Goal: Task Accomplishment & Management: Manage account settings

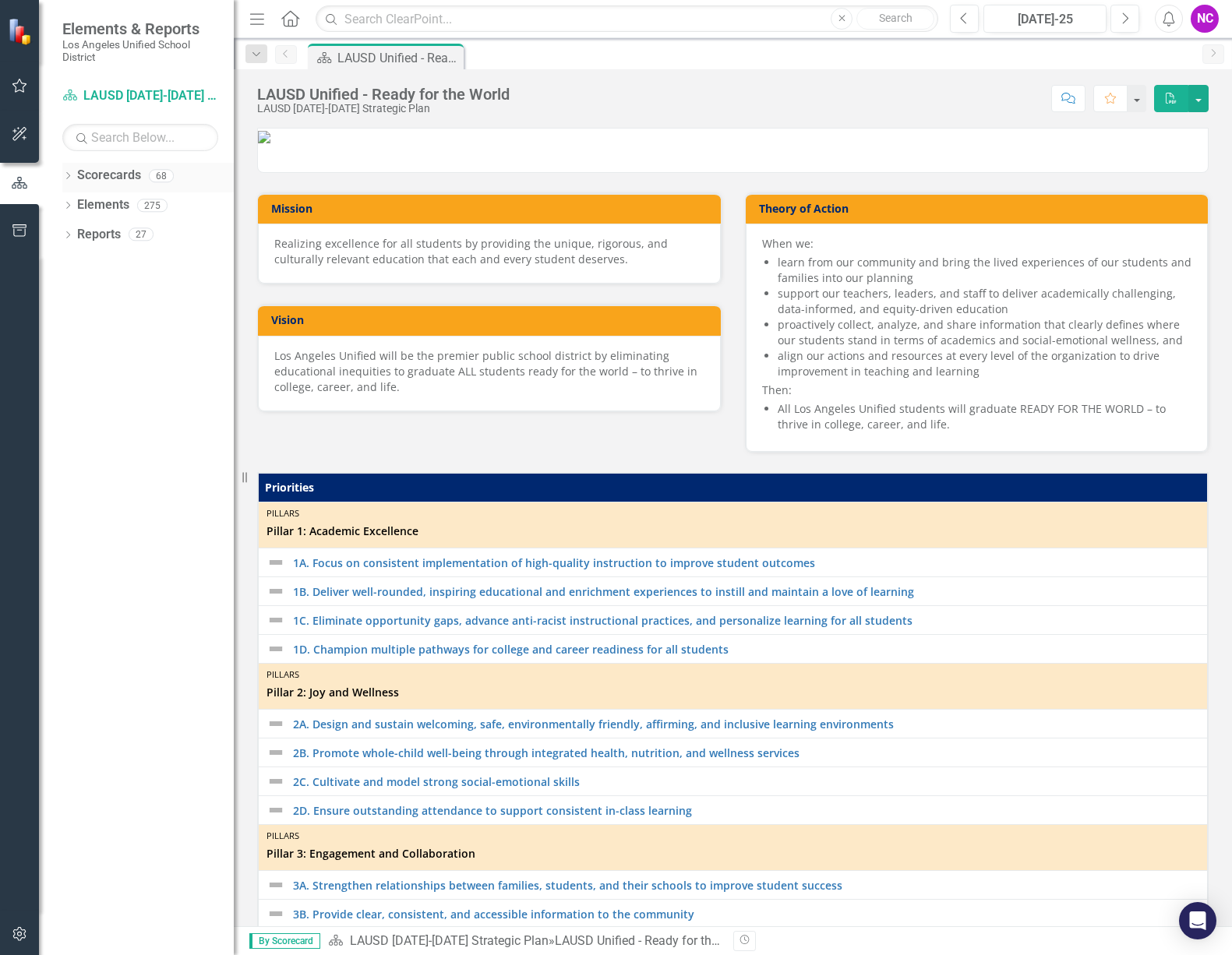
click at [98, 171] on link "Scorecards" at bounding box center [109, 176] width 64 height 18
click at [158, 178] on div "68" at bounding box center [160, 175] width 25 height 14
click at [71, 178] on icon "Dropdown" at bounding box center [67, 177] width 11 height 8
click at [144, 205] on link "LAUSD [DATE]-[DATE] Strategic Plan" at bounding box center [160, 205] width 148 height 18
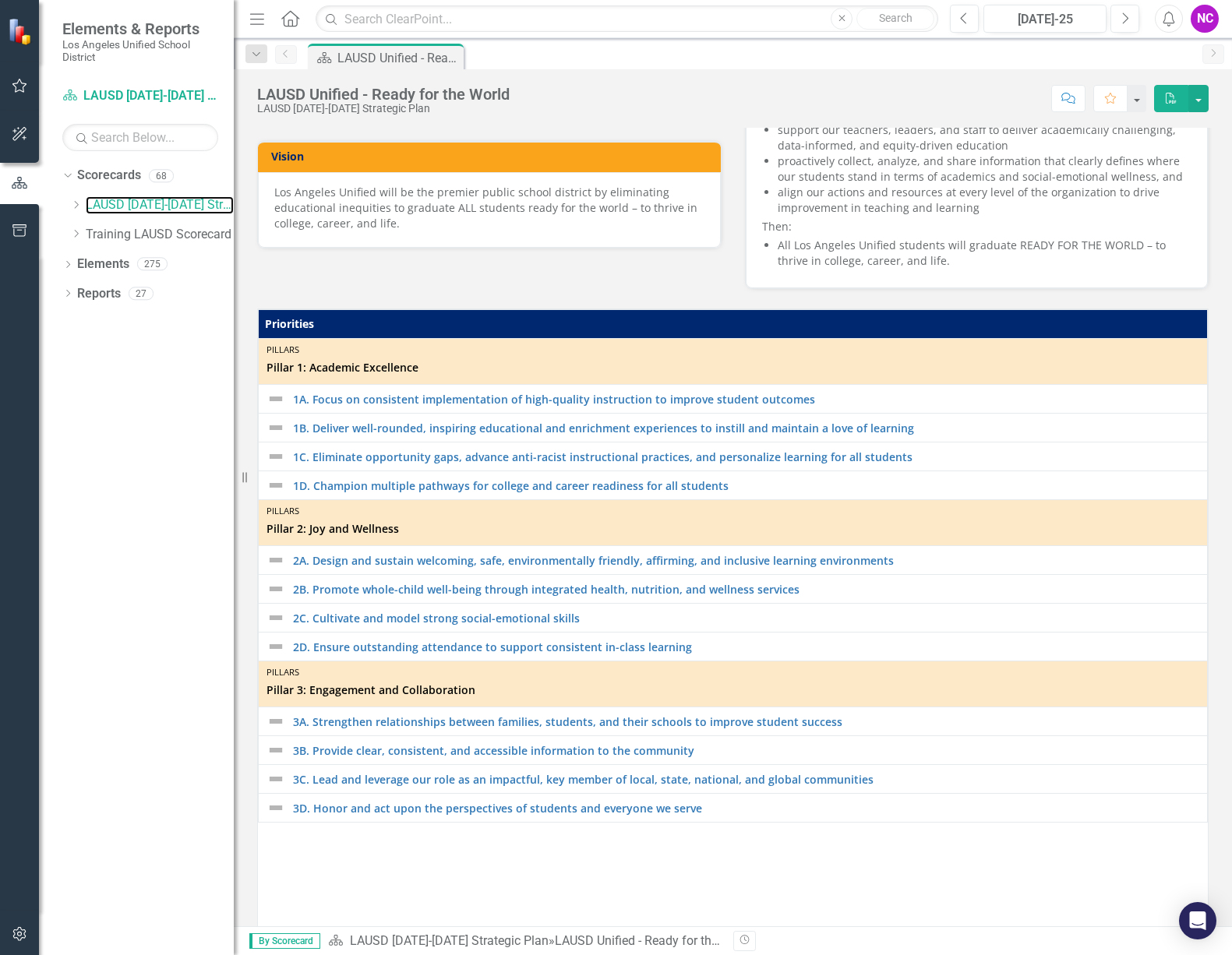
scroll to position [2, 0]
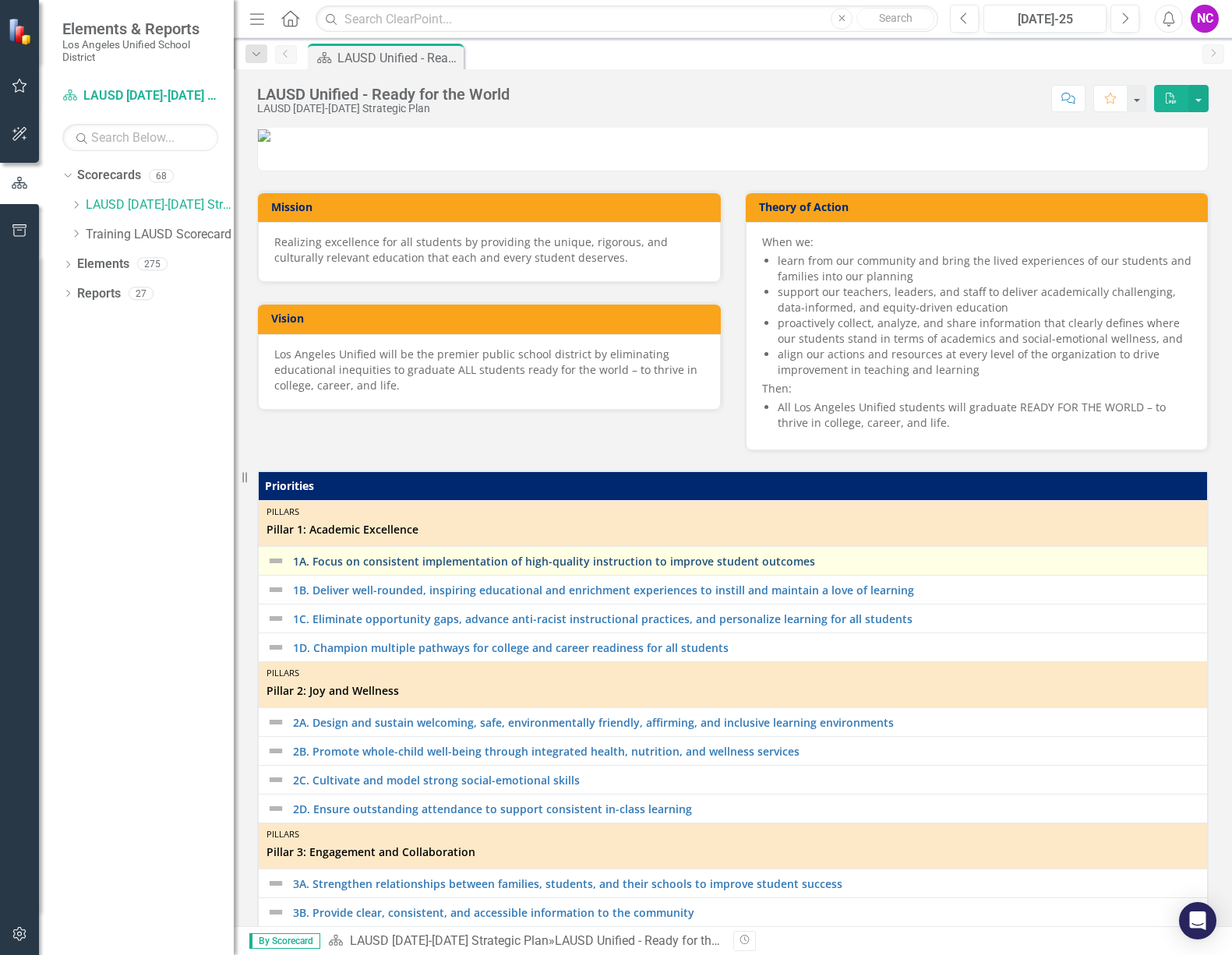
click at [356, 567] on link "1A. Focus on consistent implementation of high-quality instruction to improve s…" at bounding box center [746, 561] width 906 height 12
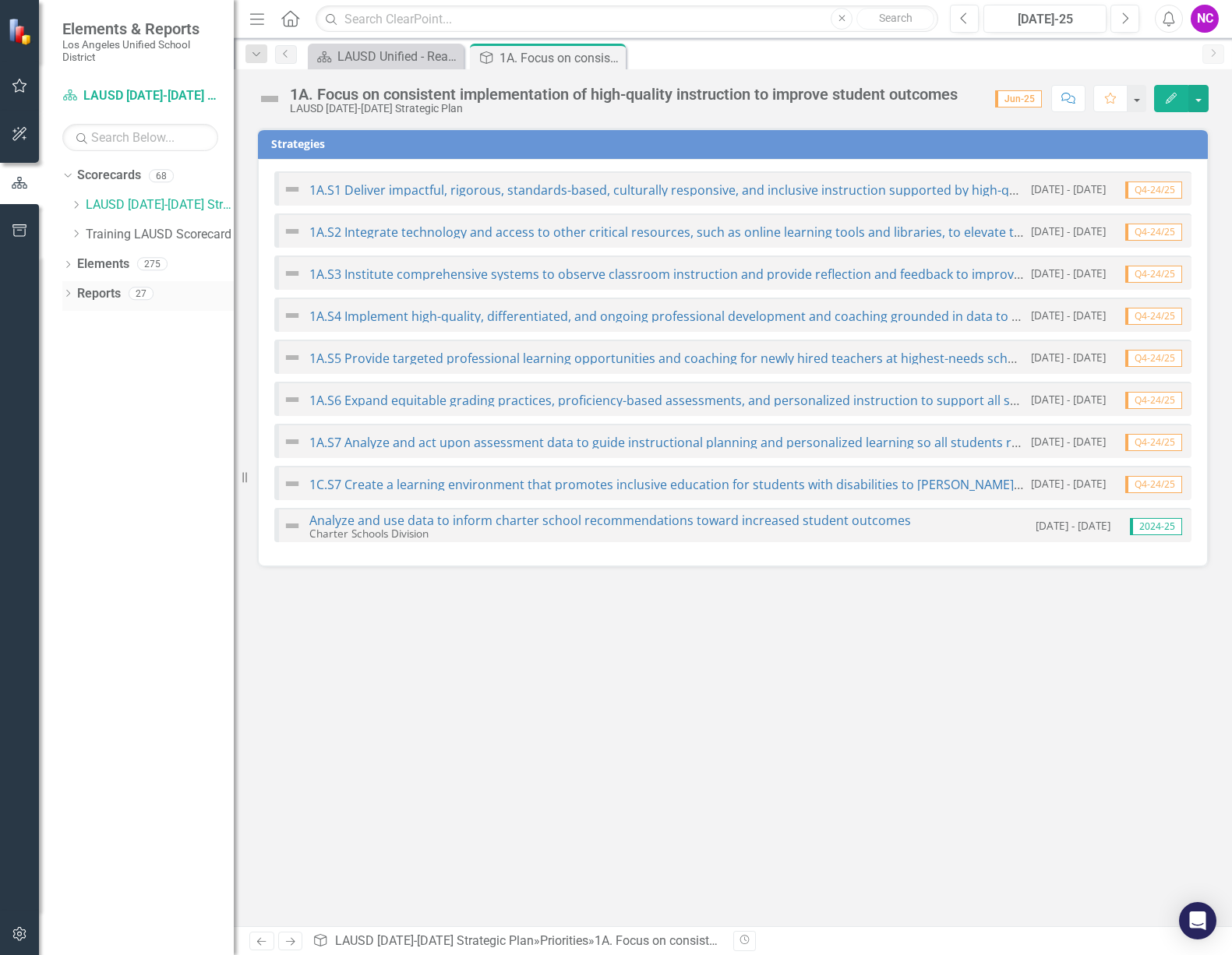
click at [66, 291] on icon "Dropdown" at bounding box center [67, 295] width 11 height 8
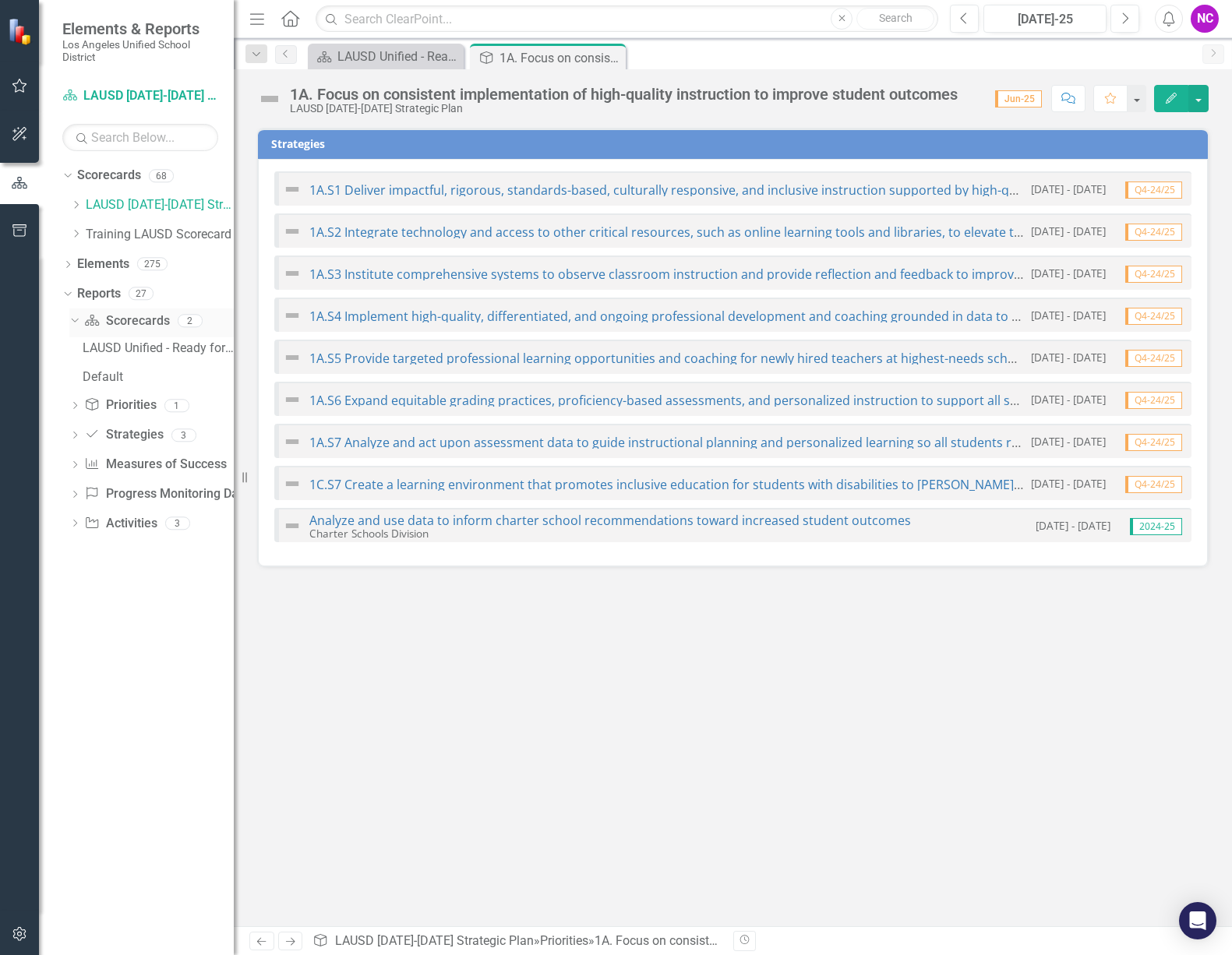
click at [125, 318] on link "Scorecard Scorecards" at bounding box center [126, 322] width 85 height 18
click at [121, 400] on link "Priority Priorities" at bounding box center [119, 406] width 72 height 18
click at [139, 461] on link "Measures of Success Measures of Success" at bounding box center [154, 465] width 141 height 18
click at [76, 462] on icon "Dropdown" at bounding box center [75, 466] width 11 height 8
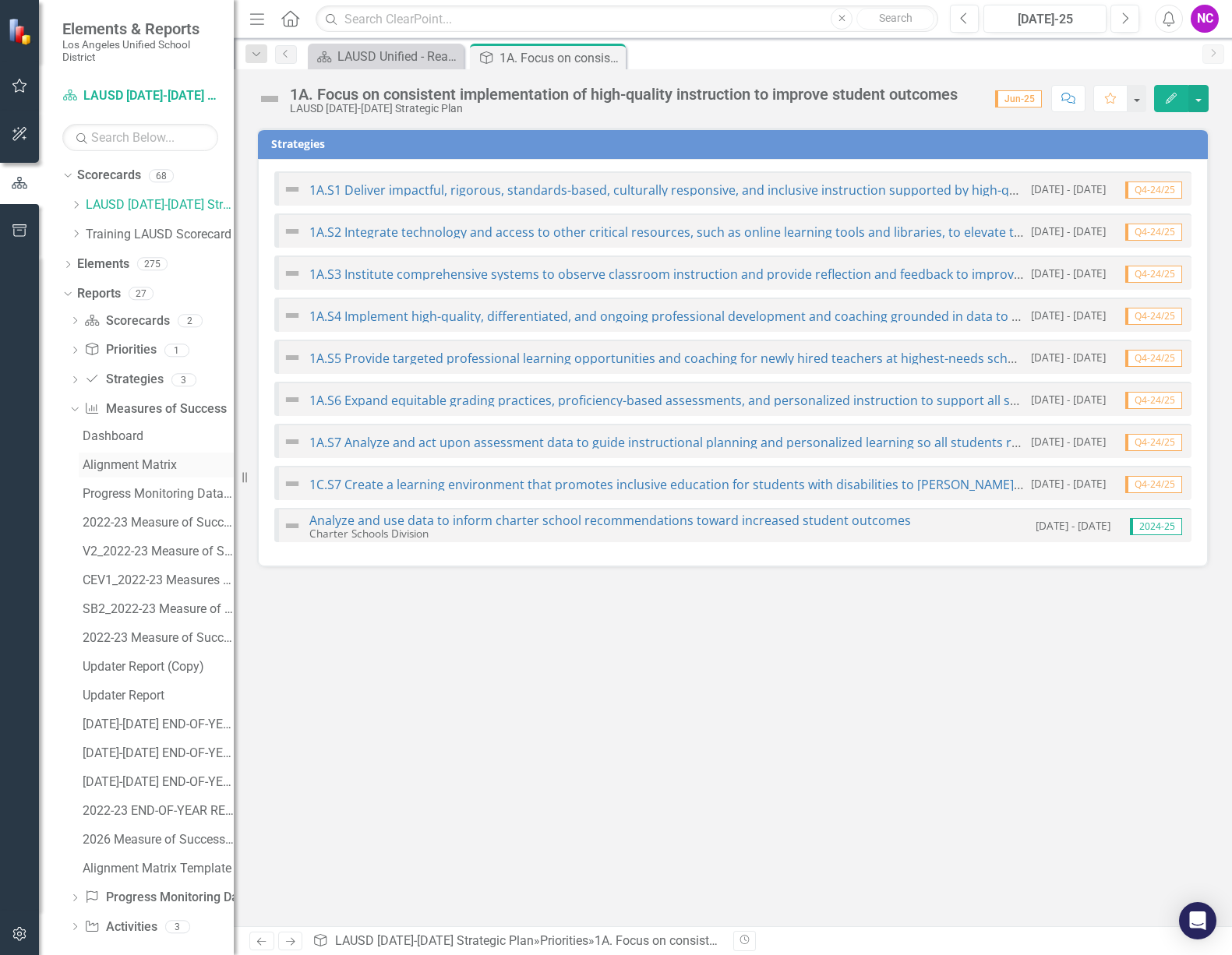
click at [149, 457] on link "Alignment Matrix" at bounding box center [156, 464] width 155 height 25
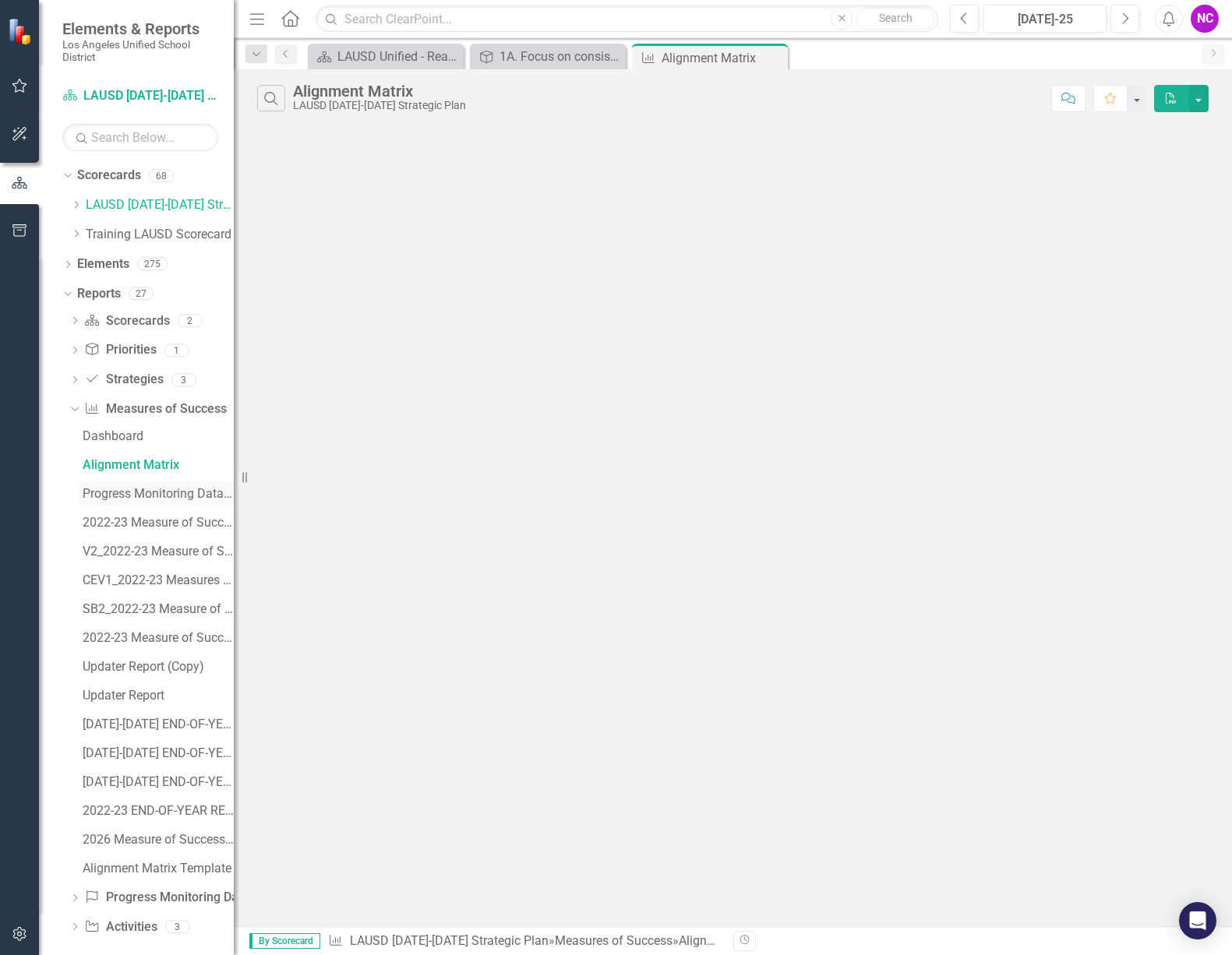
click at [147, 487] on div "Progress Monitoring Data (w/ MoS)" at bounding box center [159, 493] width 151 height 14
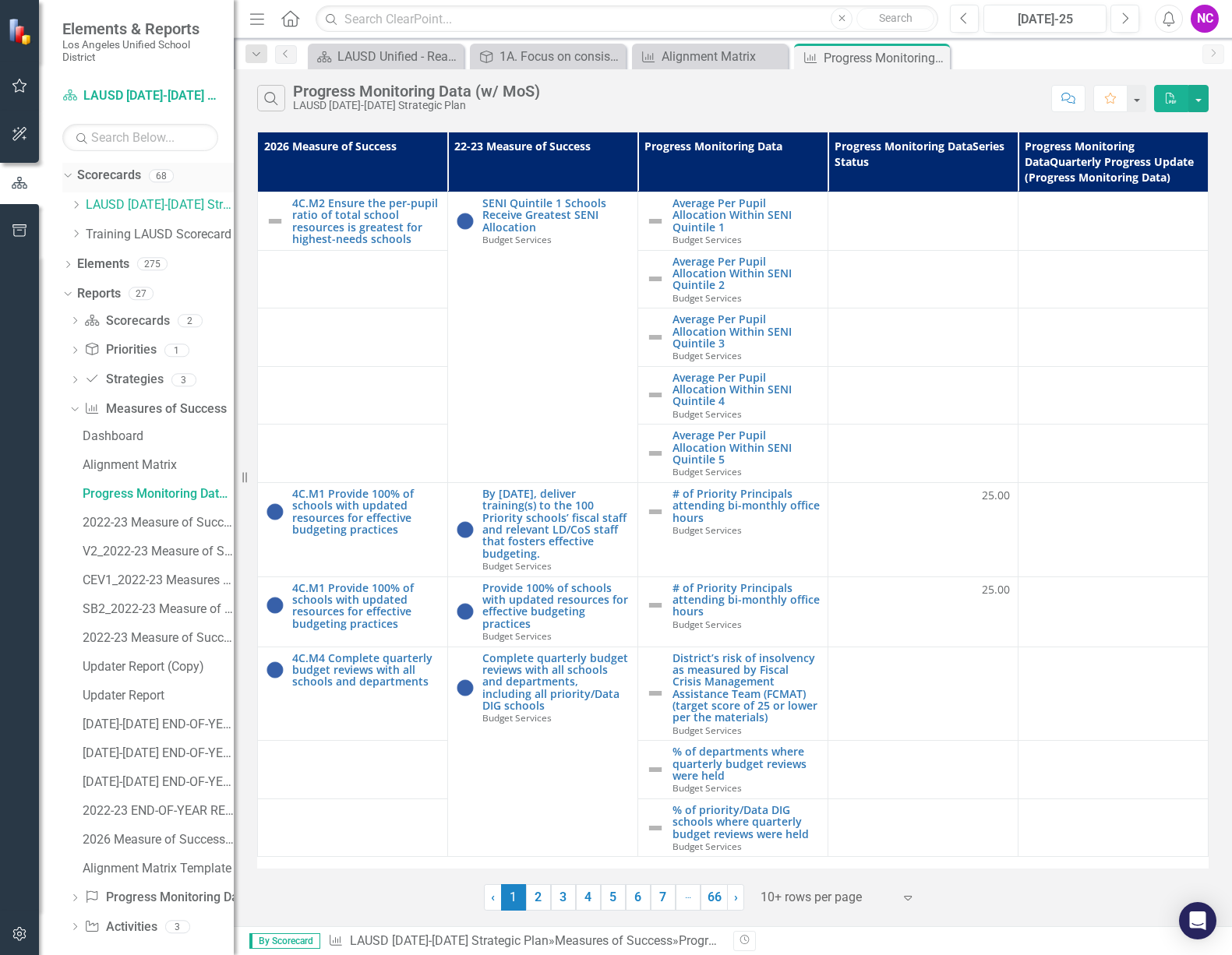
click at [68, 174] on icon "Dropdown" at bounding box center [65, 175] width 8 height 11
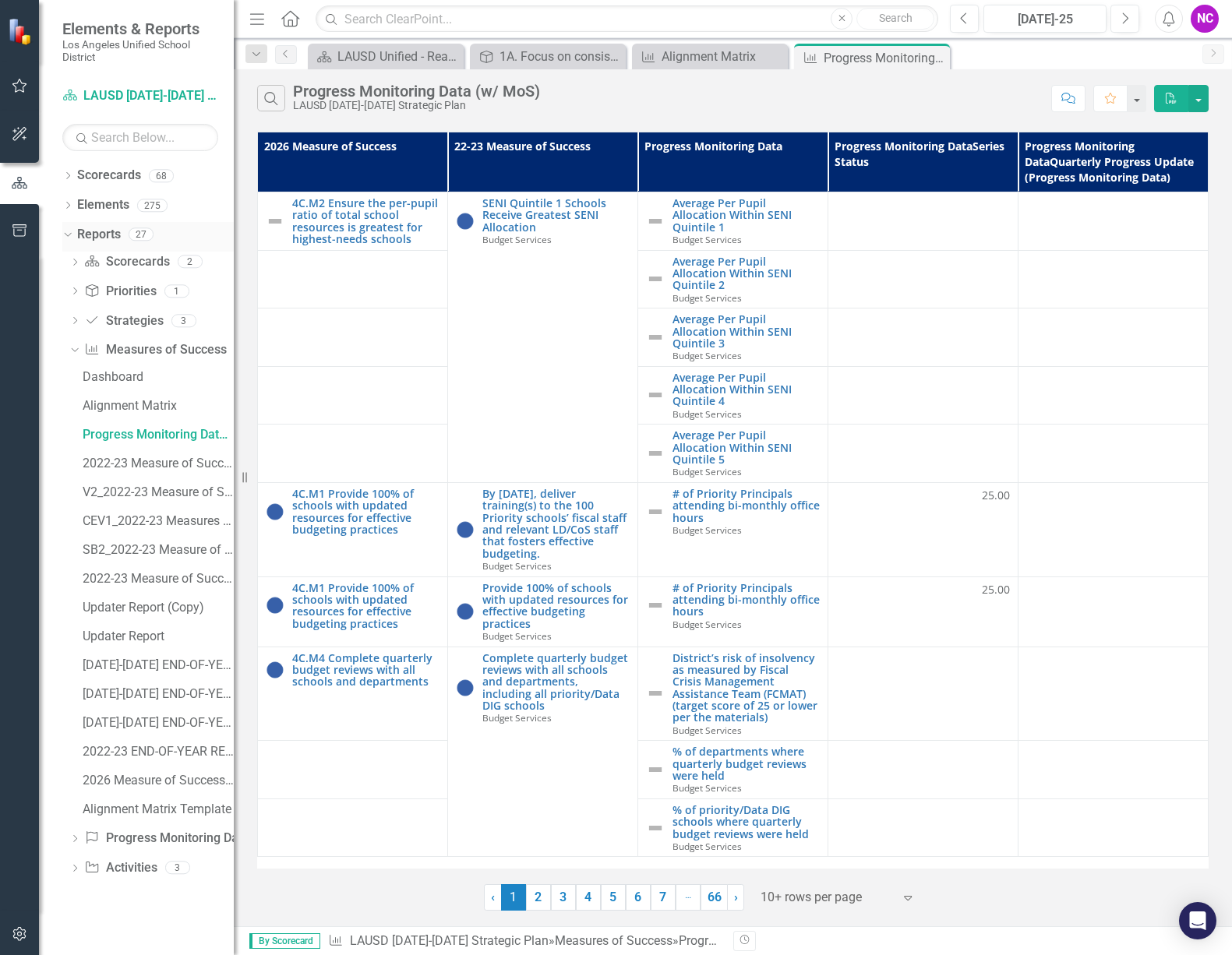
click at [67, 244] on div "Dropdown Reports 27" at bounding box center [148, 236] width 171 height 29
click at [67, 235] on icon at bounding box center [67, 234] width 7 height 4
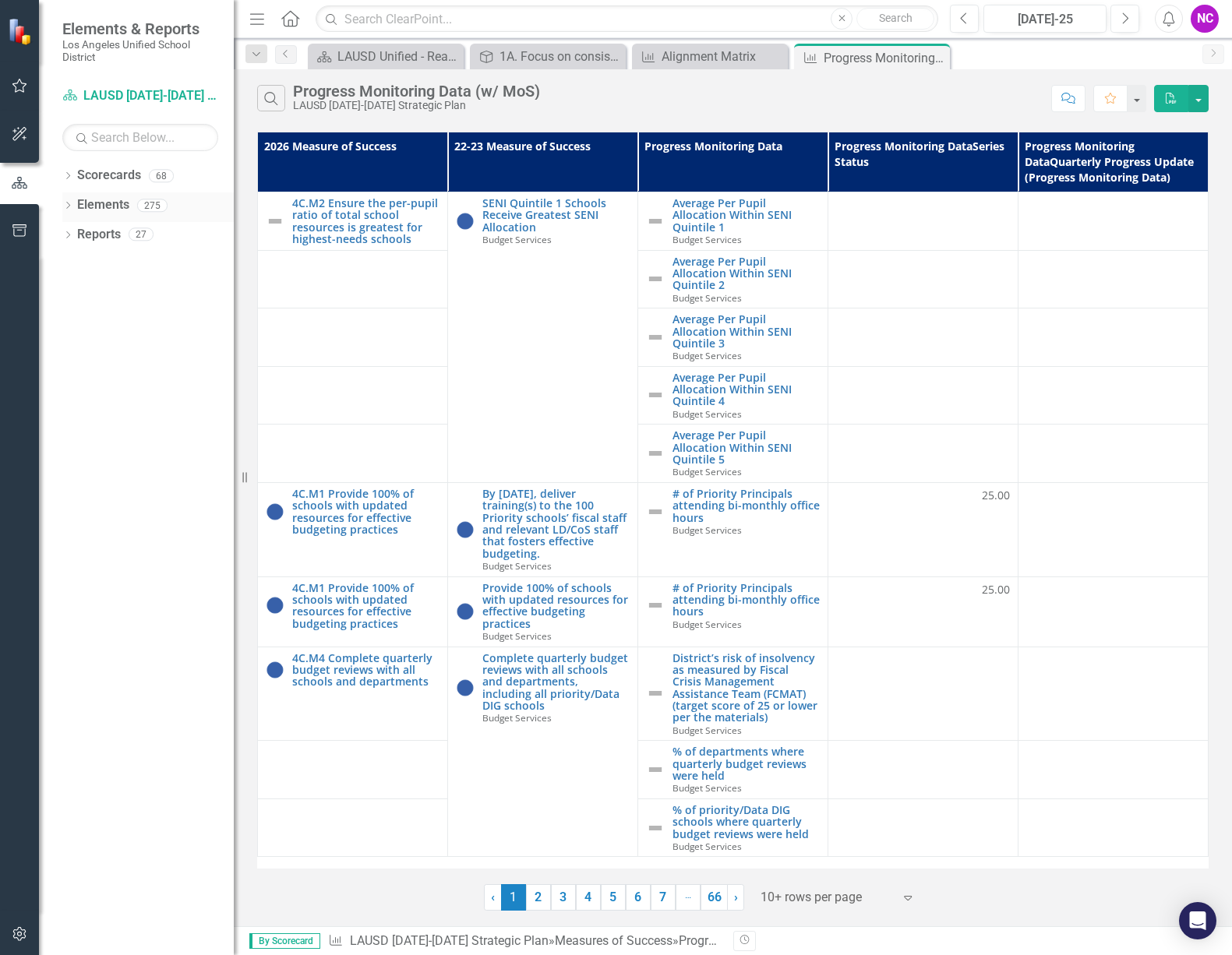
click at [69, 206] on icon "Dropdown" at bounding box center [67, 206] width 11 height 8
click at [79, 293] on icon "Dropdown" at bounding box center [76, 295] width 11 height 8
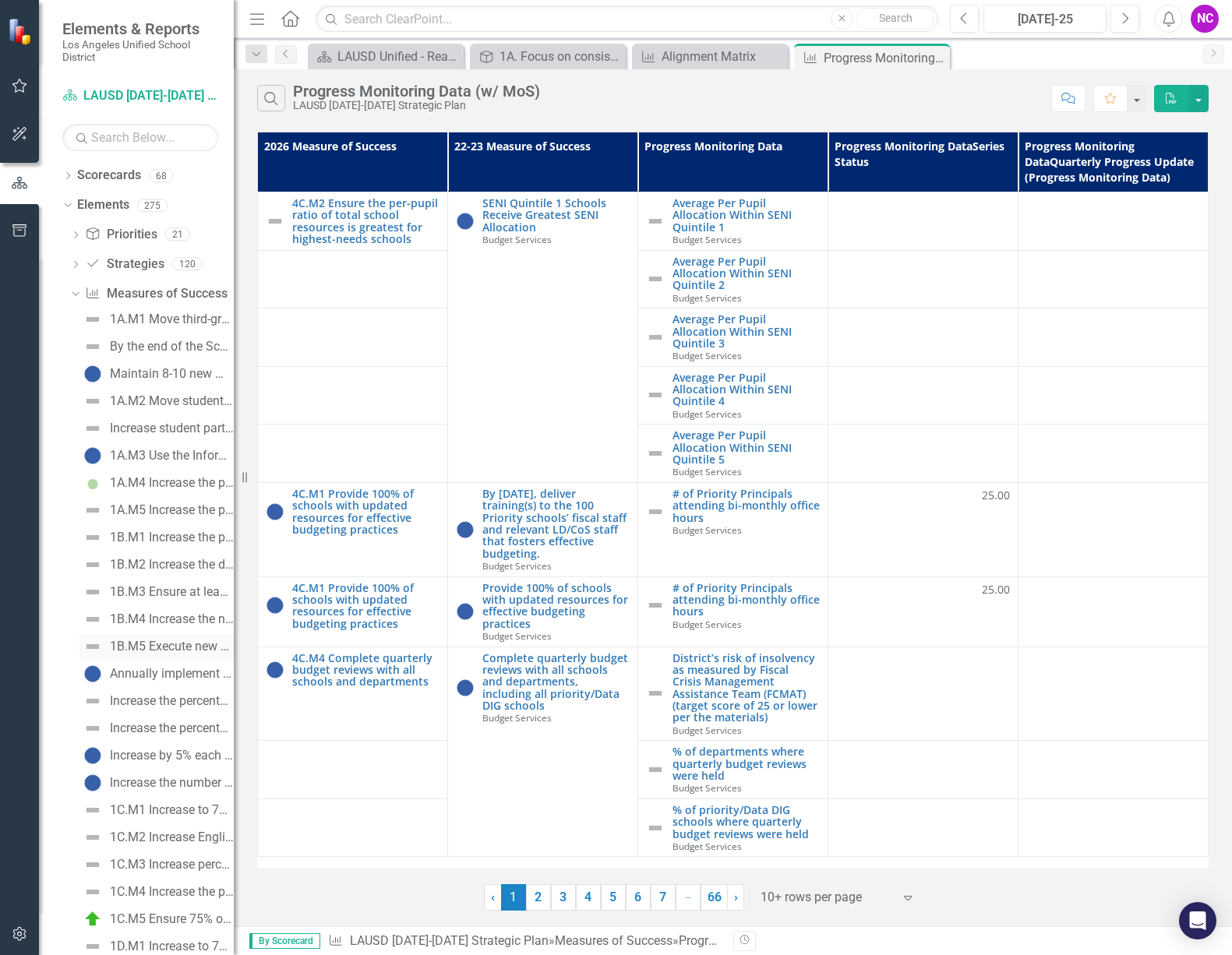
click at [133, 644] on div "1B.M5 Execute new partnerships with community-based arts organizations, perform…" at bounding box center [171, 646] width 124 height 14
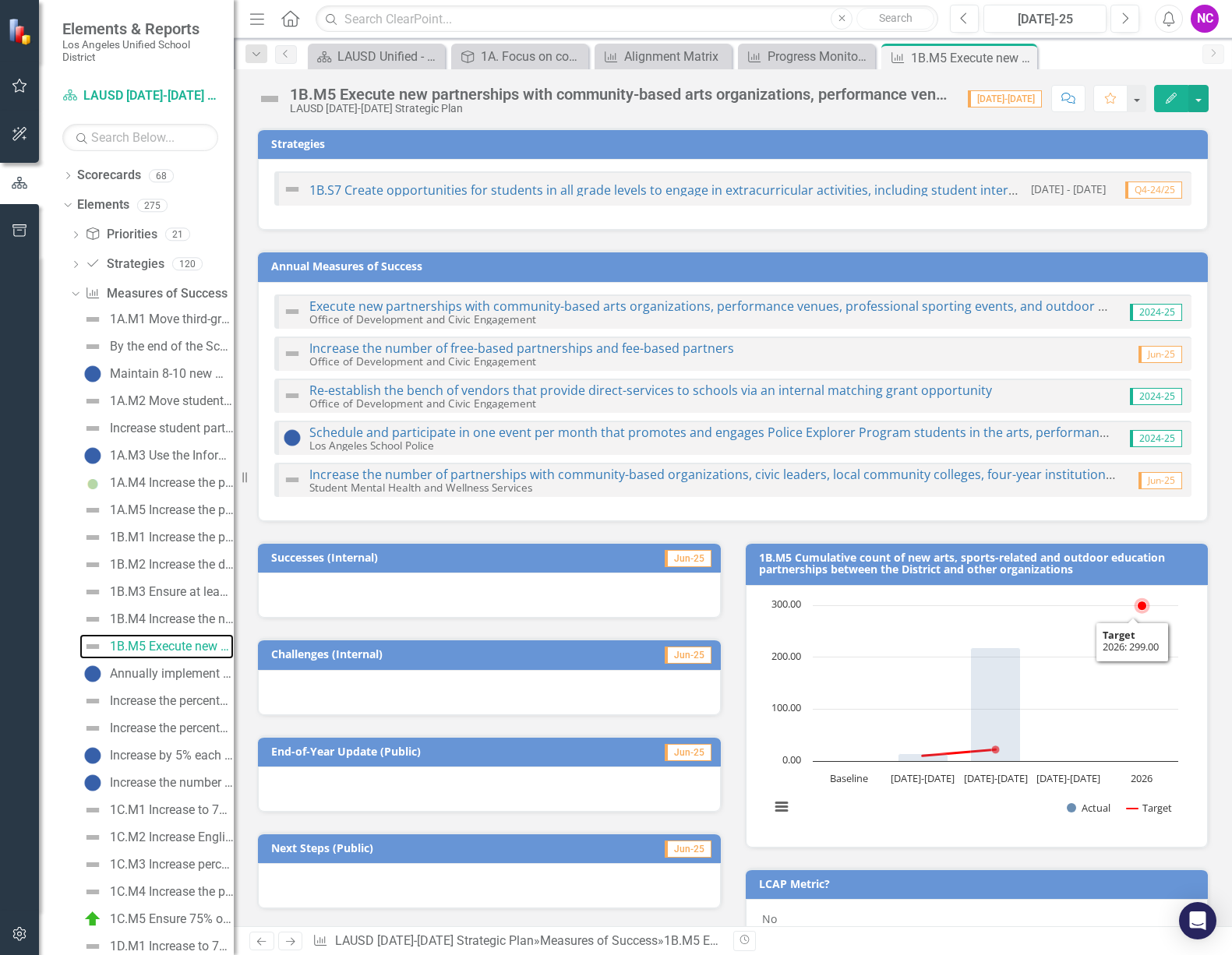
click at [1068, 724] on rect "Interactive chart" at bounding box center [973, 714] width 424 height 234
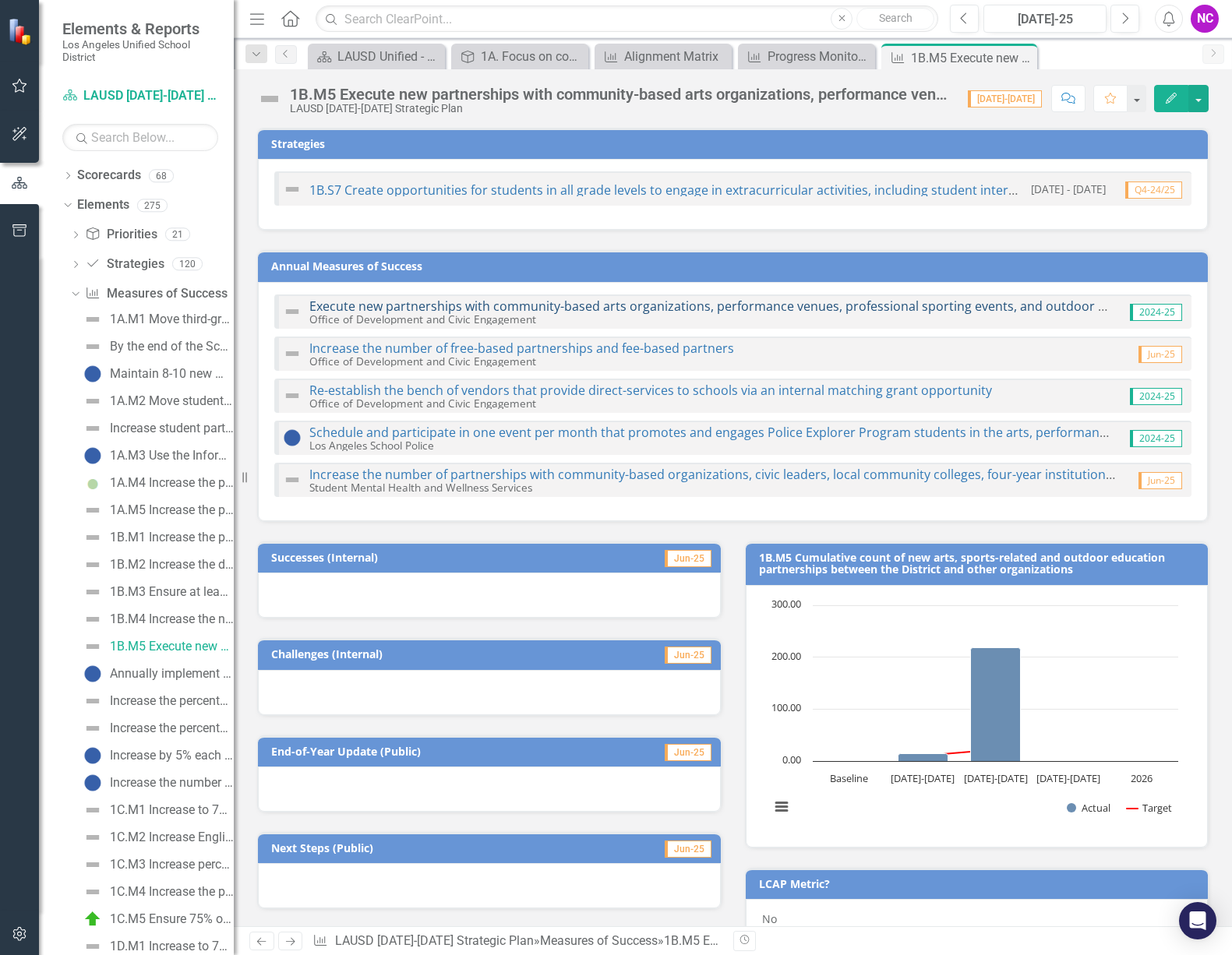
click at [1011, 307] on link "Execute new partnerships with community-based arts organizations, performance v…" at bounding box center [770, 306] width 922 height 17
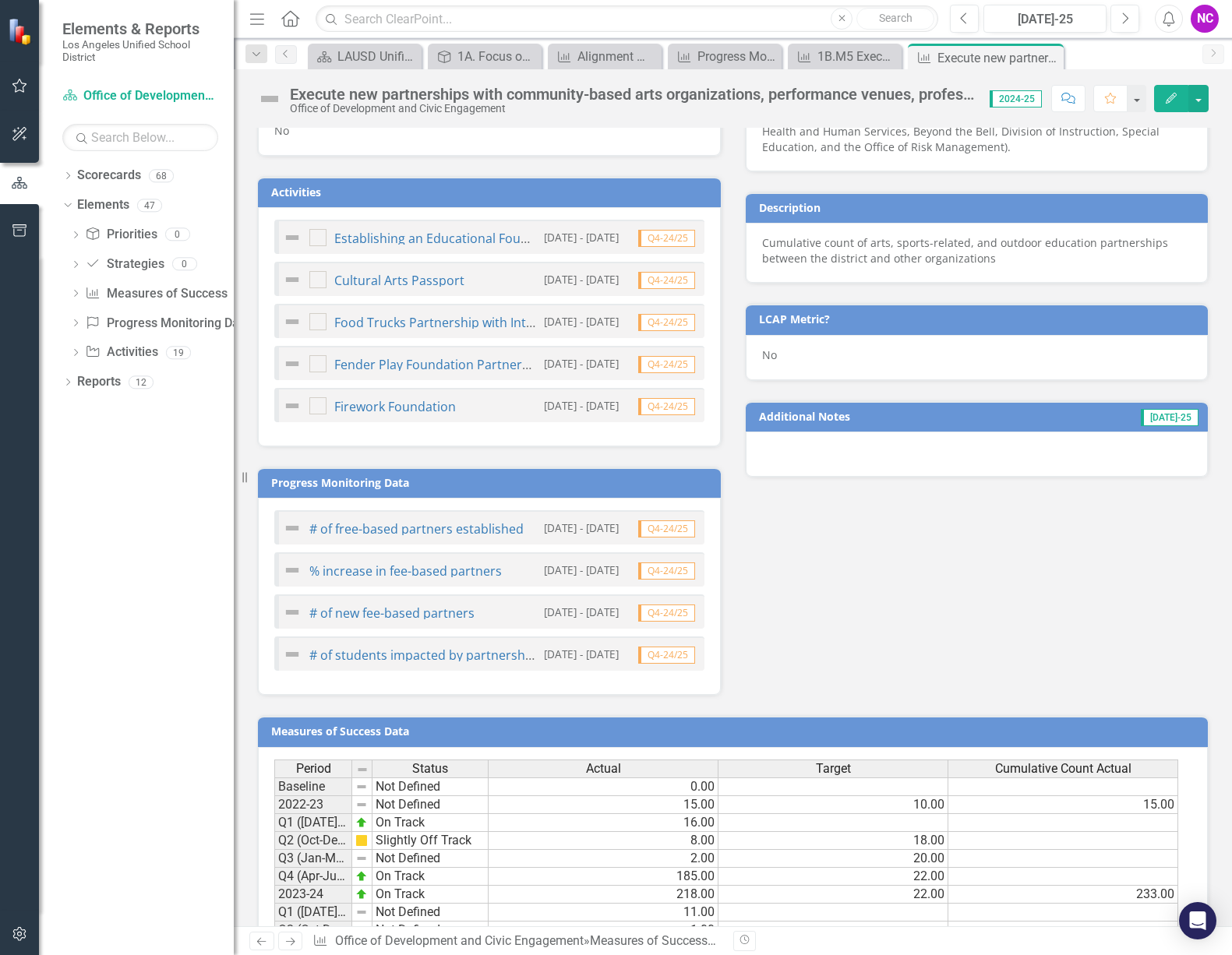
scroll to position [981, 0]
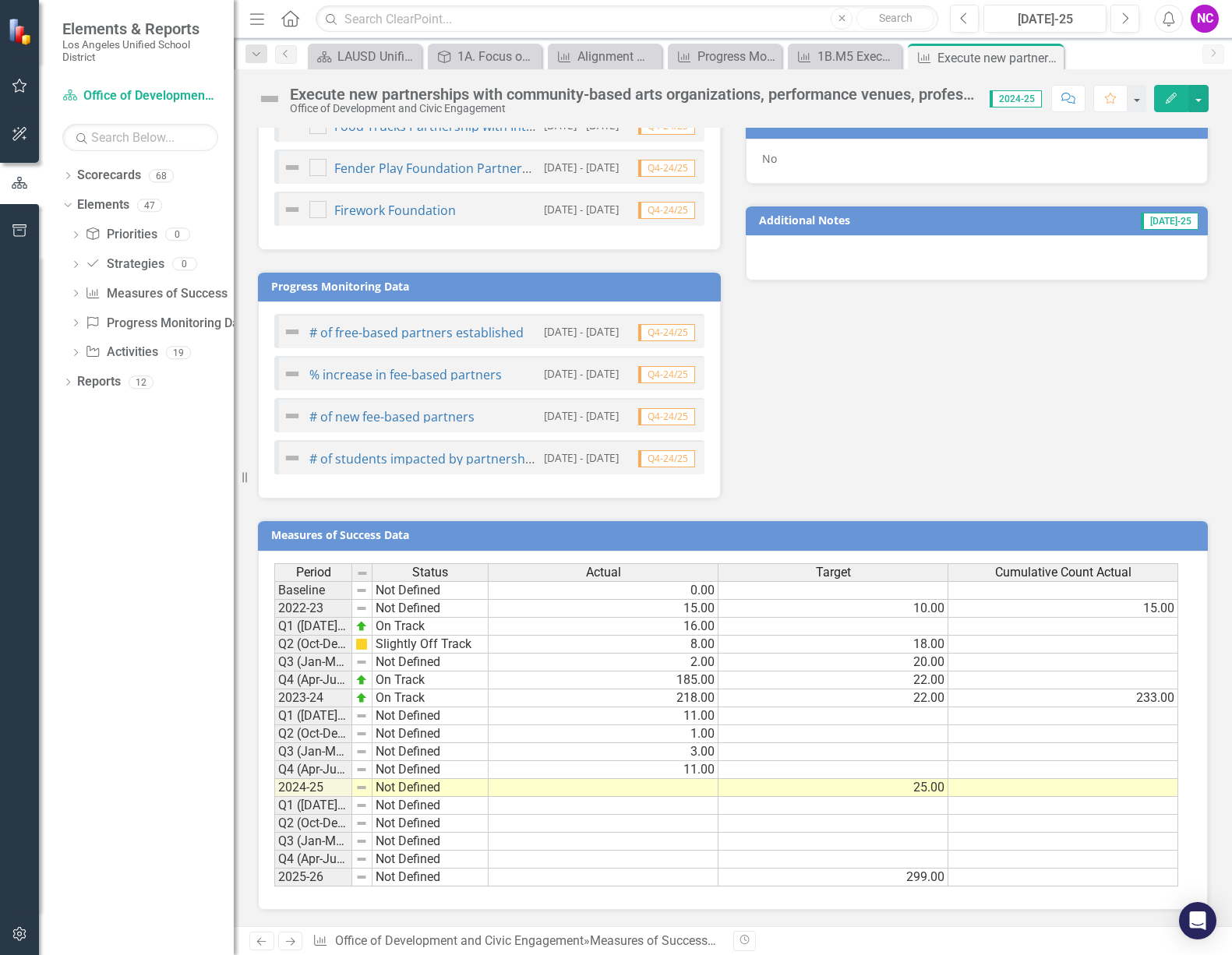
click at [700, 789] on td at bounding box center [604, 788] width 230 height 18
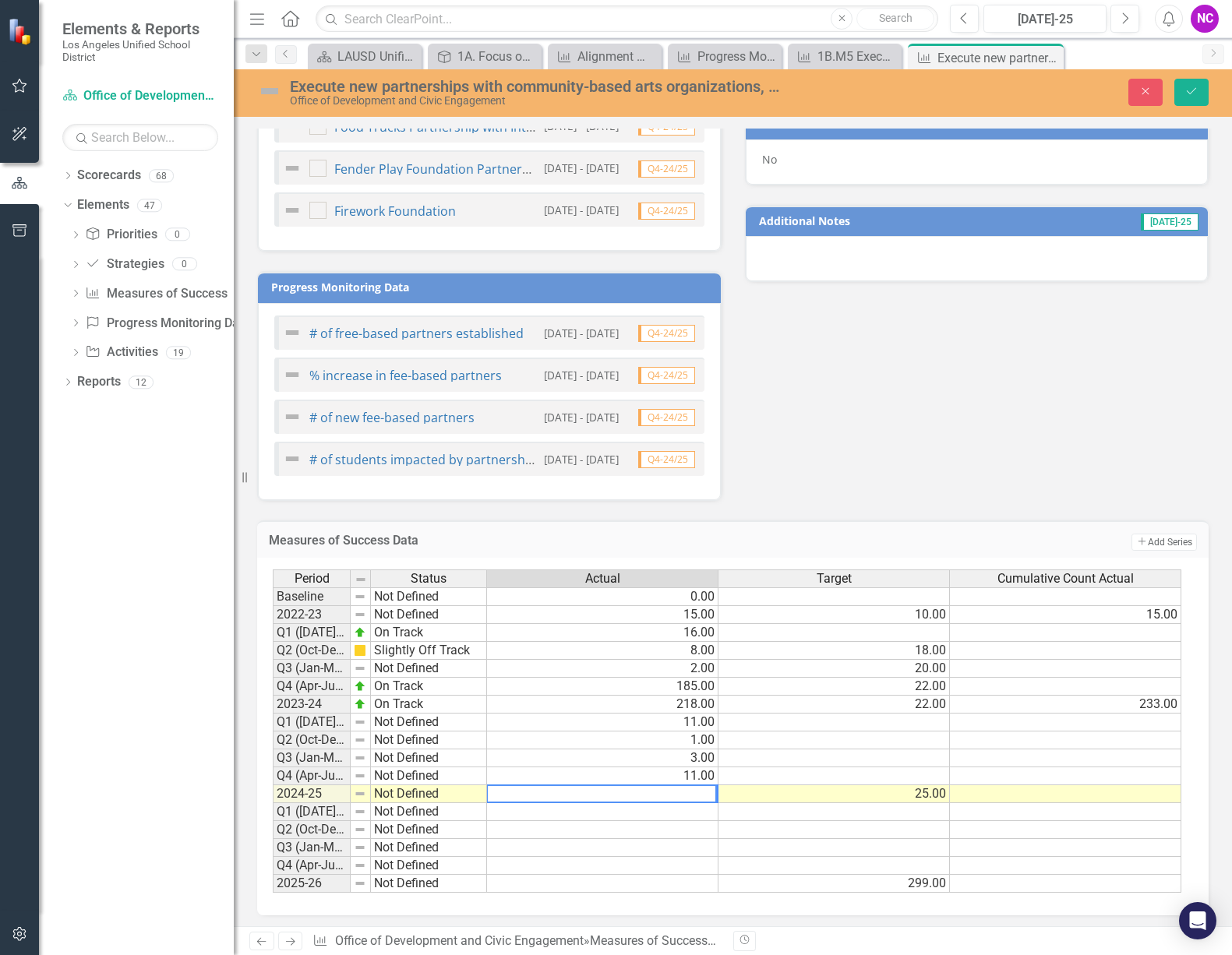
click at [699, 721] on td "11.00" at bounding box center [603, 723] width 232 height 18
type textarea "11"
click at [687, 791] on td at bounding box center [603, 794] width 232 height 18
type textarea "26"
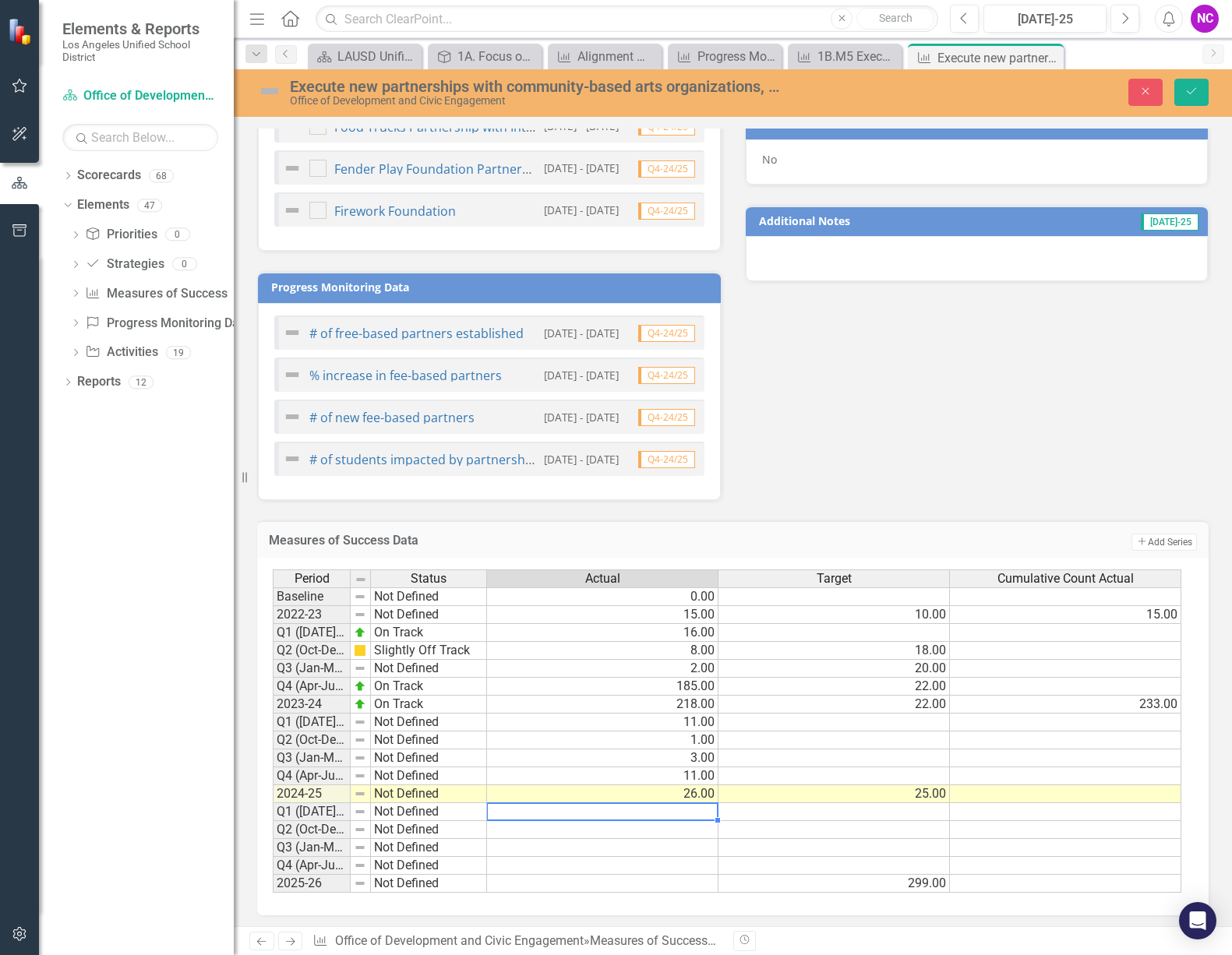
click at [843, 516] on div "Measures of Success Data Add Add Series Period Status Actual Target Cumulative …" at bounding box center [732, 708] width 975 height 415
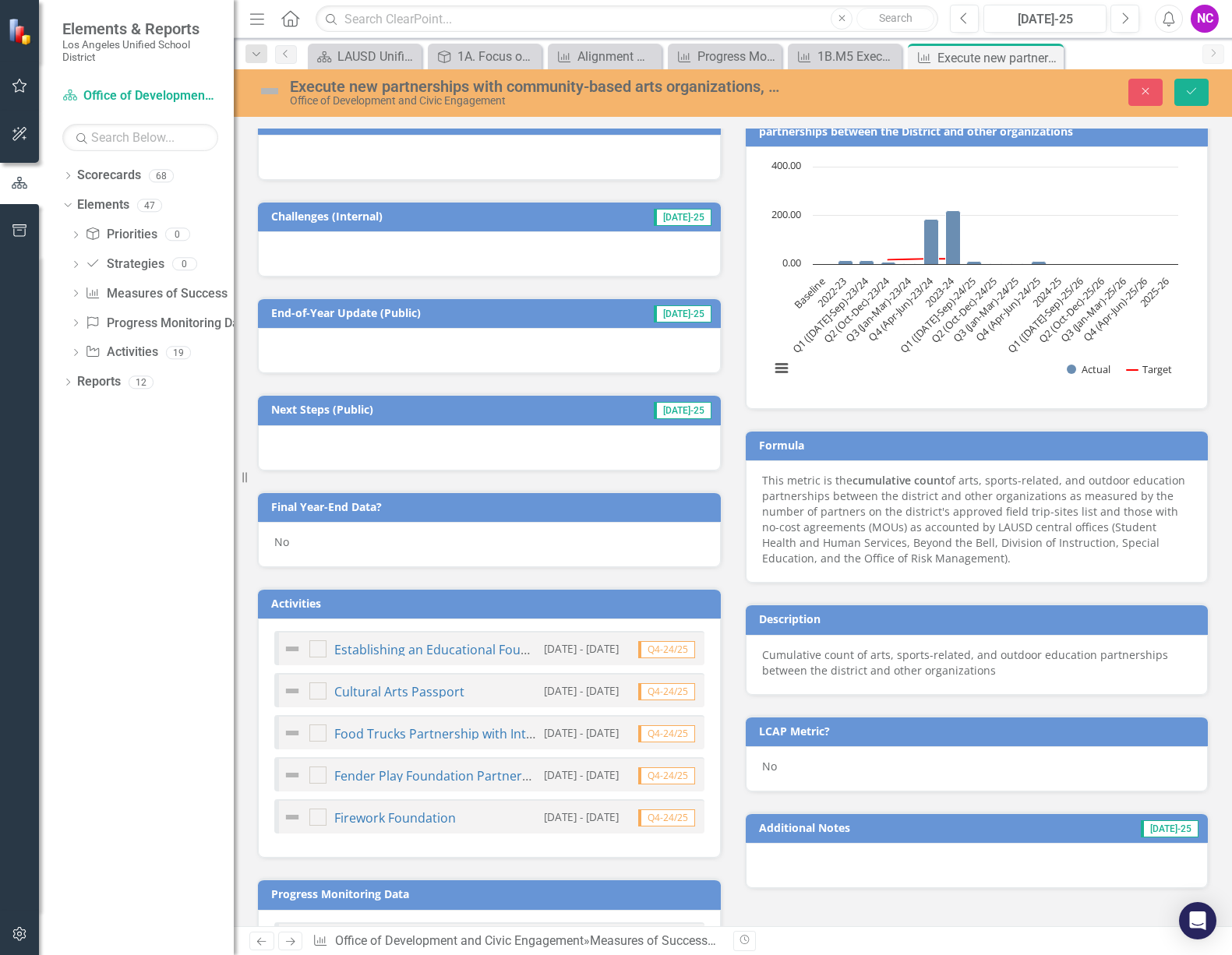
scroll to position [212, 0]
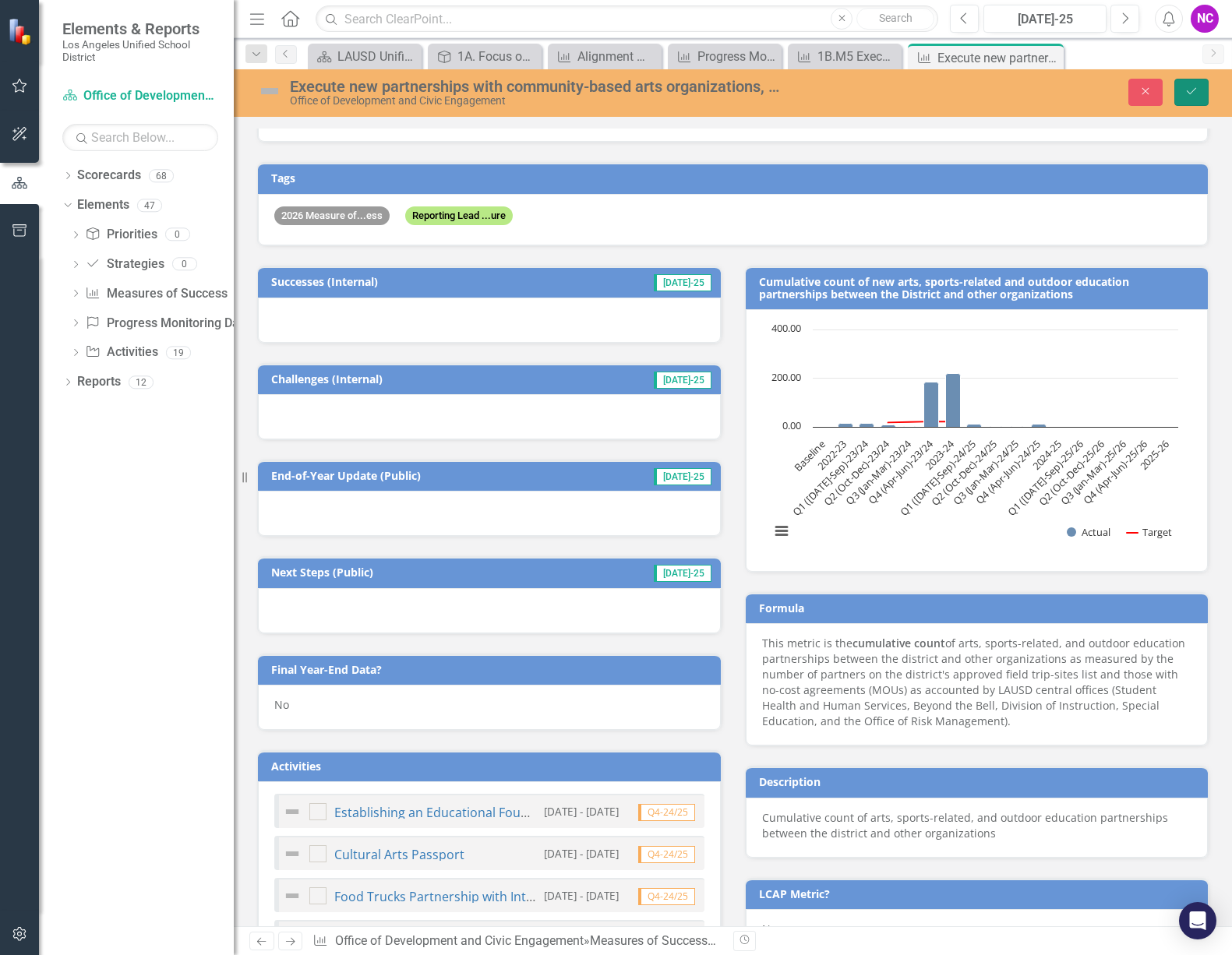
click at [1196, 94] on icon "Save" at bounding box center [1191, 91] width 14 height 11
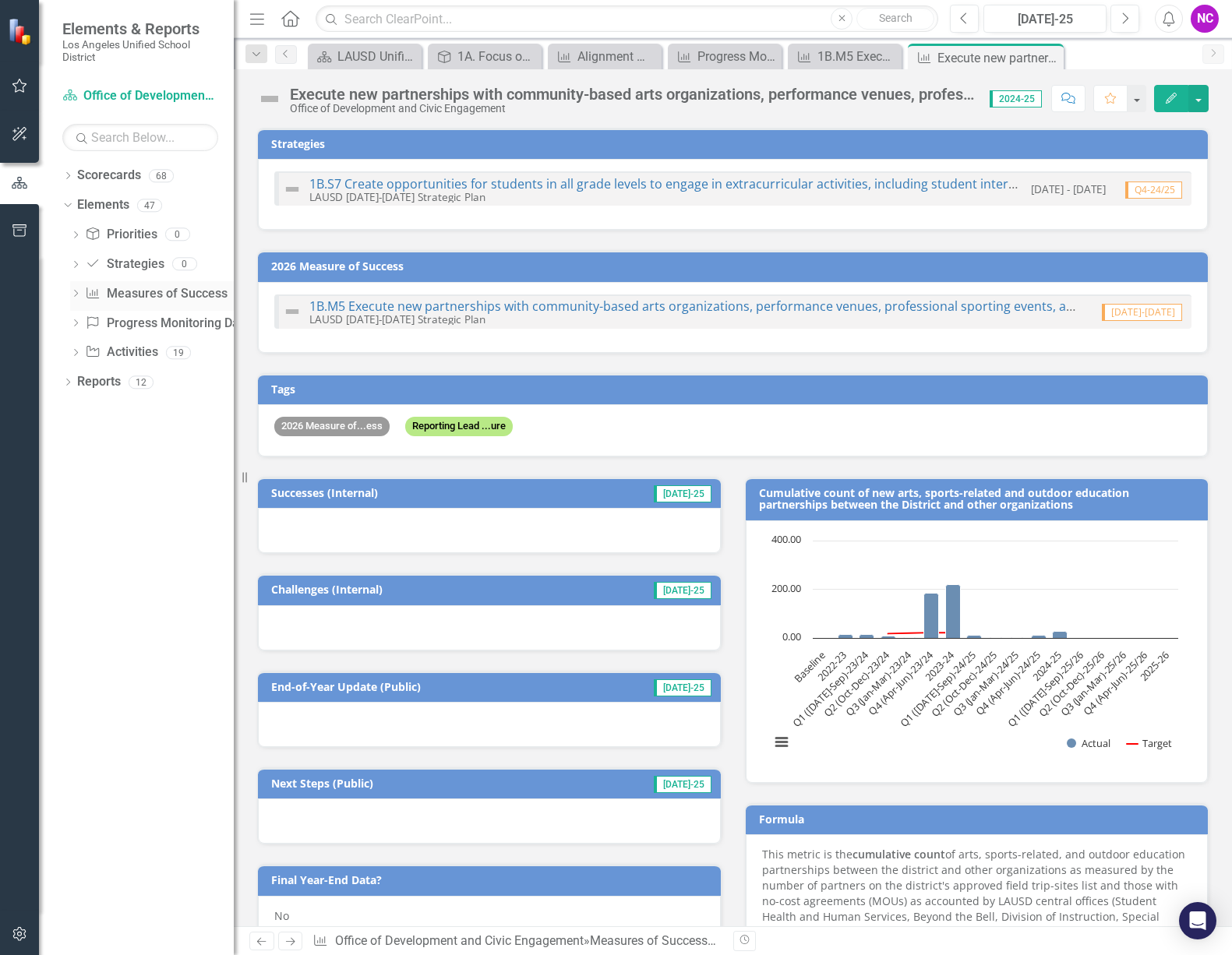
click at [78, 293] on icon "Dropdown" at bounding box center [76, 295] width 11 height 8
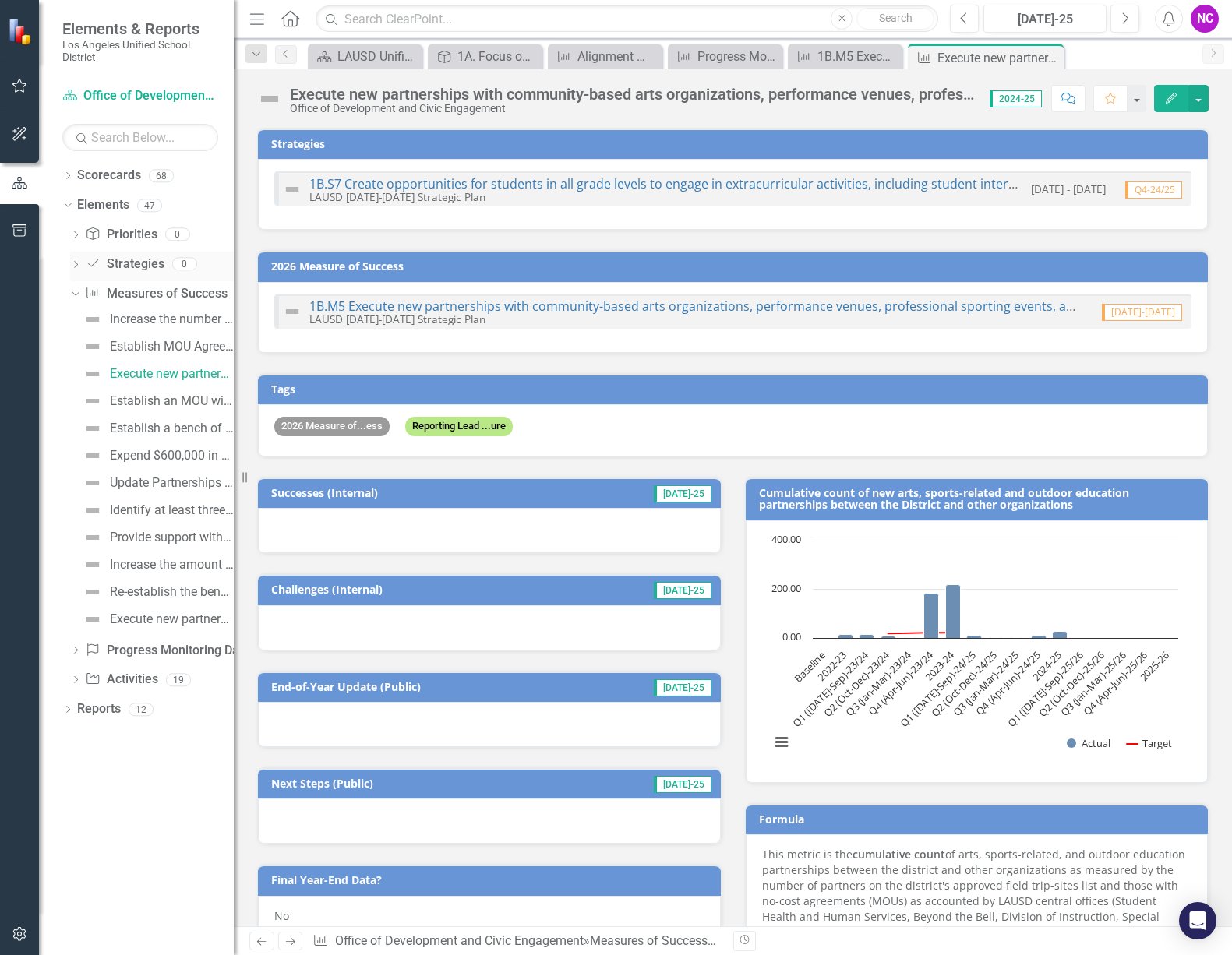
click at [78, 257] on div "Dropdown Strategy Strategies 0" at bounding box center [151, 266] width 163 height 29
click at [94, 261] on icon "Strategy" at bounding box center [92, 264] width 16 height 13
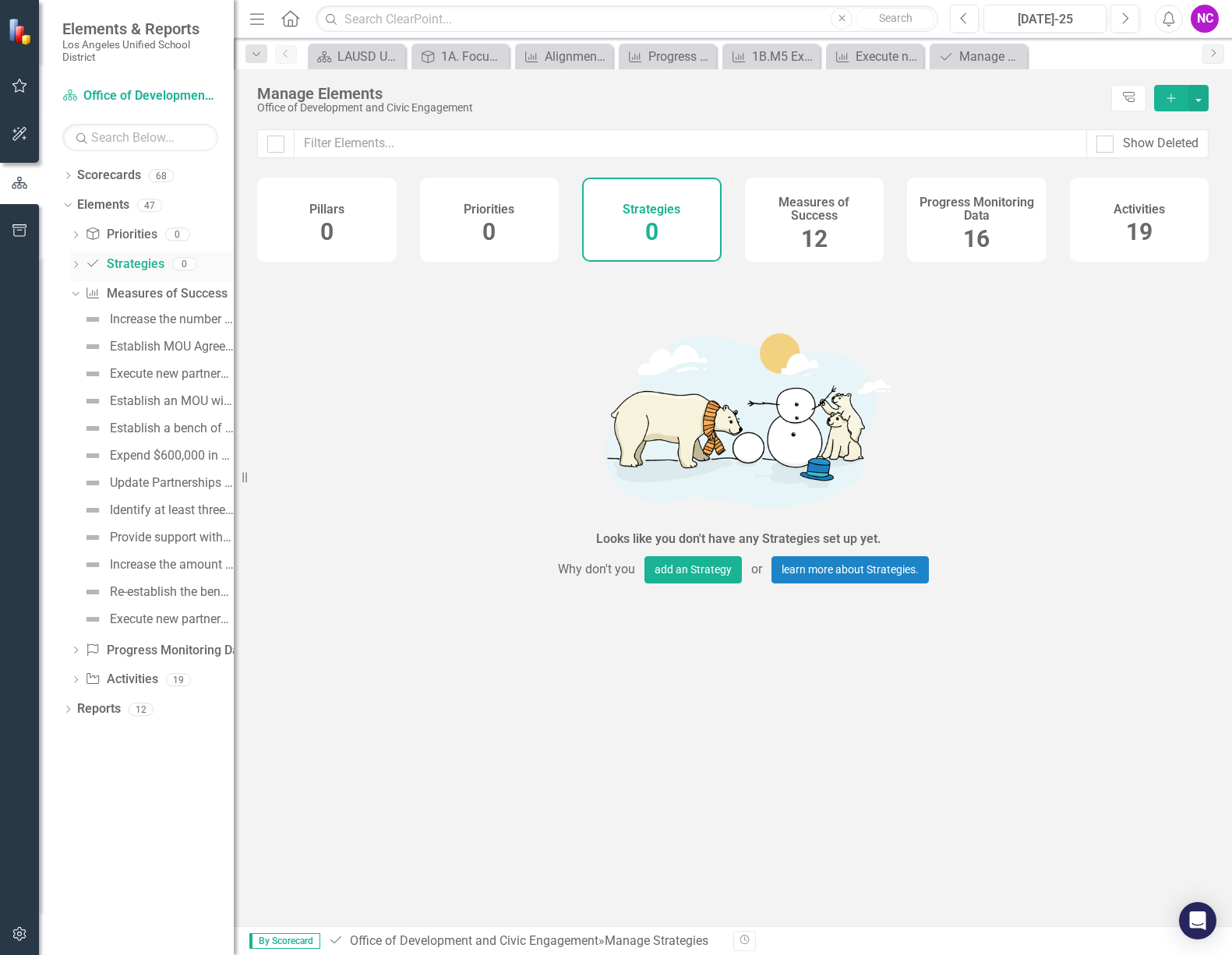
click at [78, 265] on icon "Dropdown" at bounding box center [76, 265] width 11 height 8
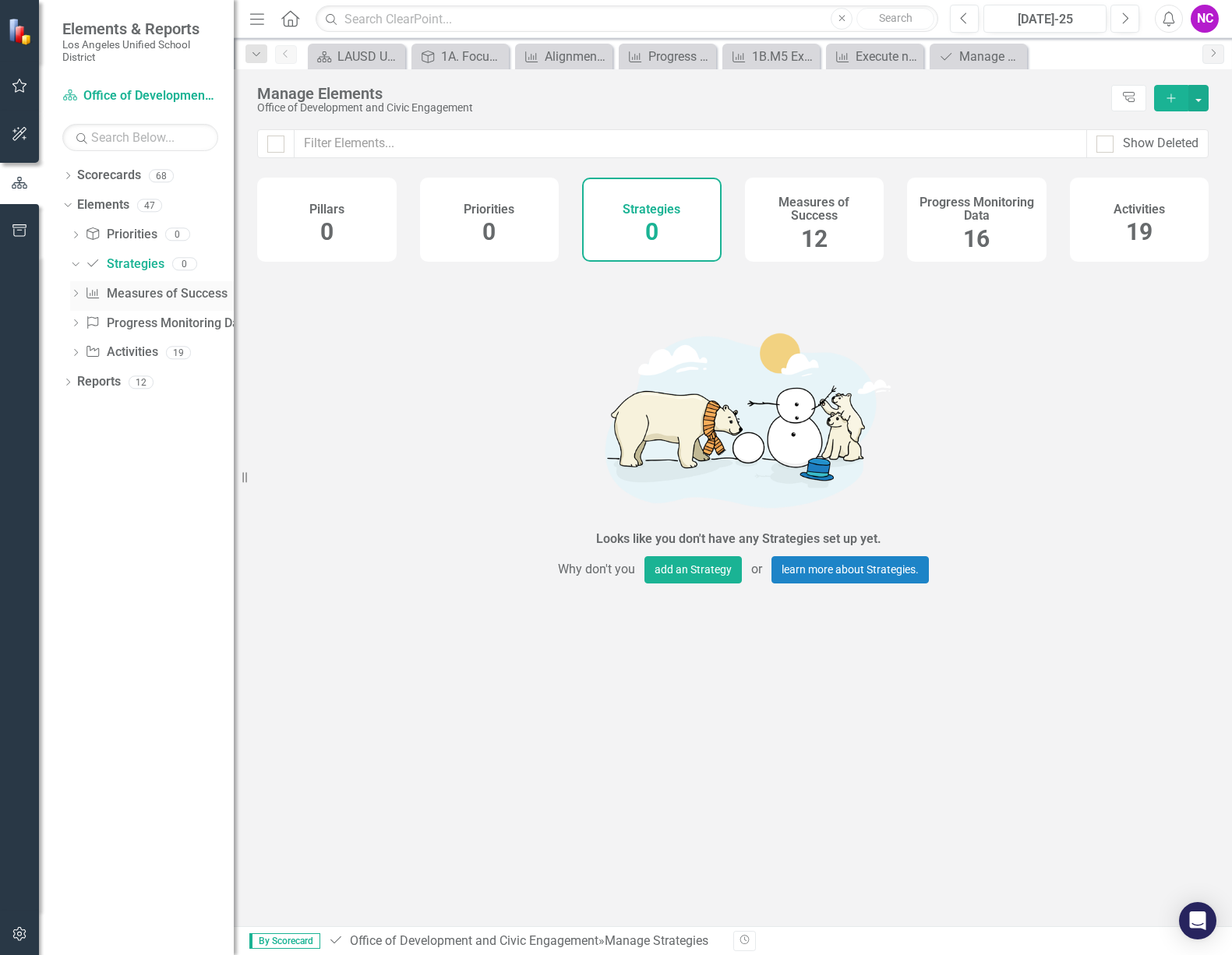
click at [78, 292] on icon "Dropdown" at bounding box center [76, 295] width 11 height 8
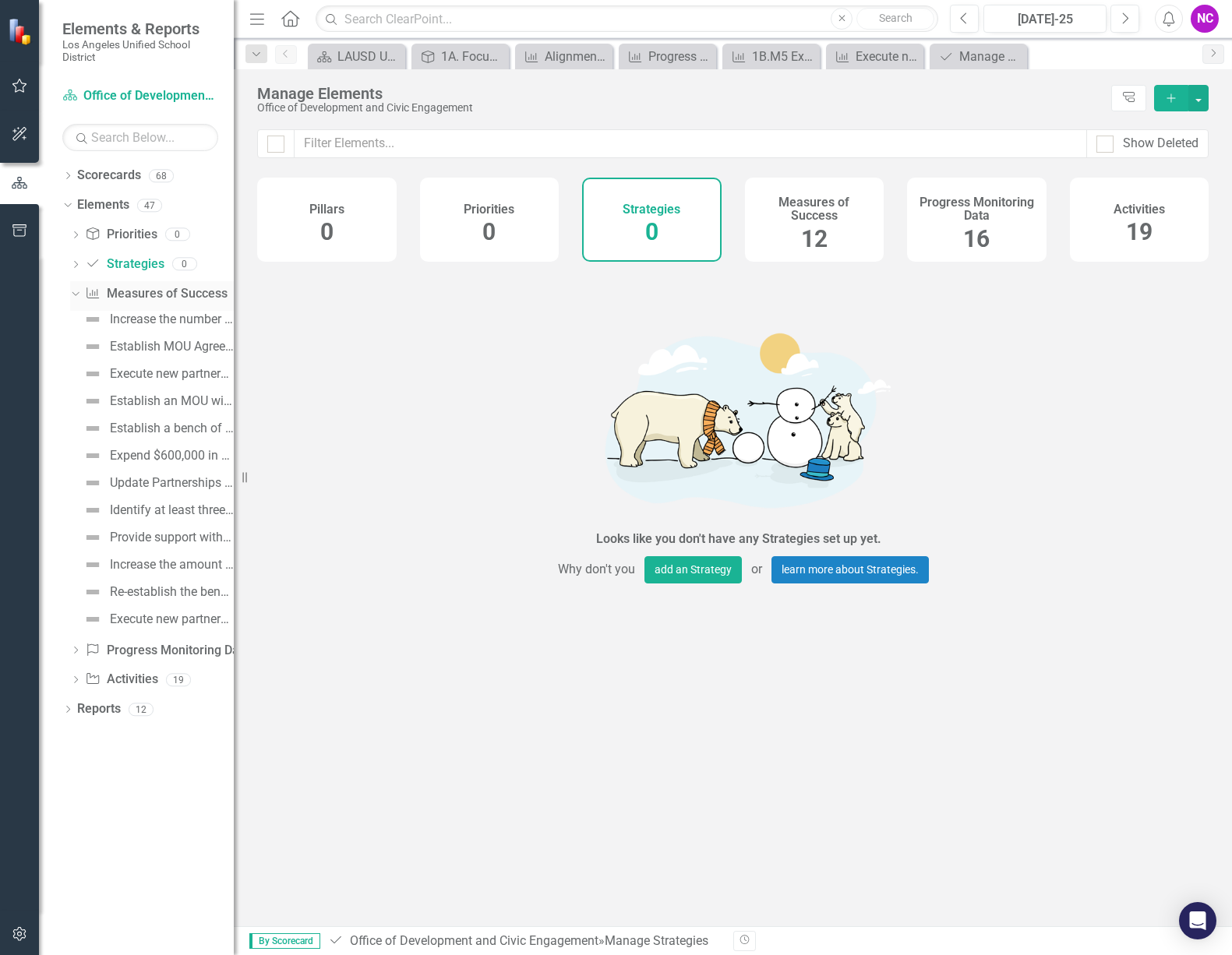
click at [128, 289] on link "Measures of Success Measures of Success" at bounding box center [155, 295] width 141 height 18
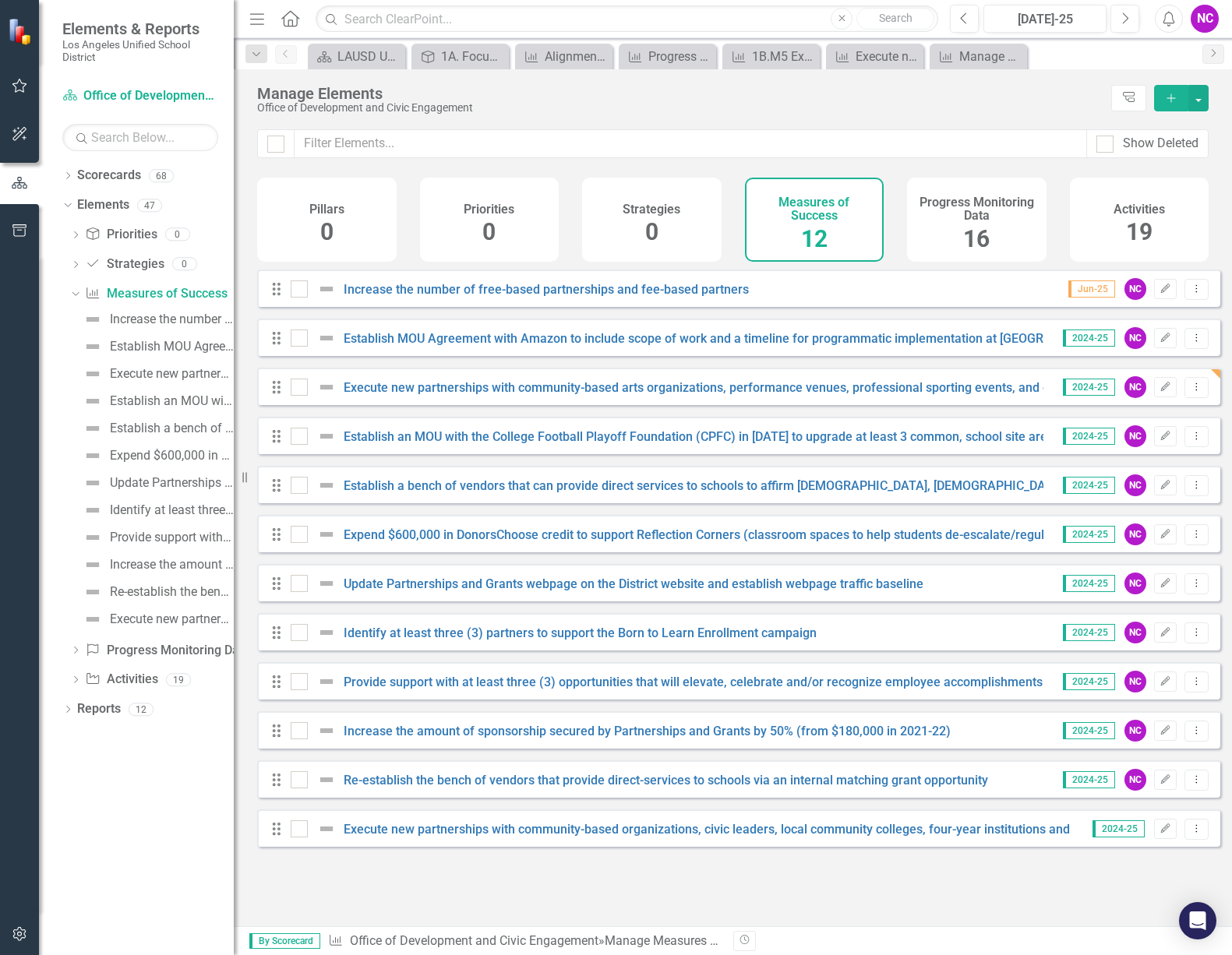
click at [1103, 837] on span "2024-25" at bounding box center [1118, 829] width 52 height 17
click at [1024, 836] on link "Execute new partnerships with community-based organizations, civic leaders, loc…" at bounding box center [760, 829] width 832 height 15
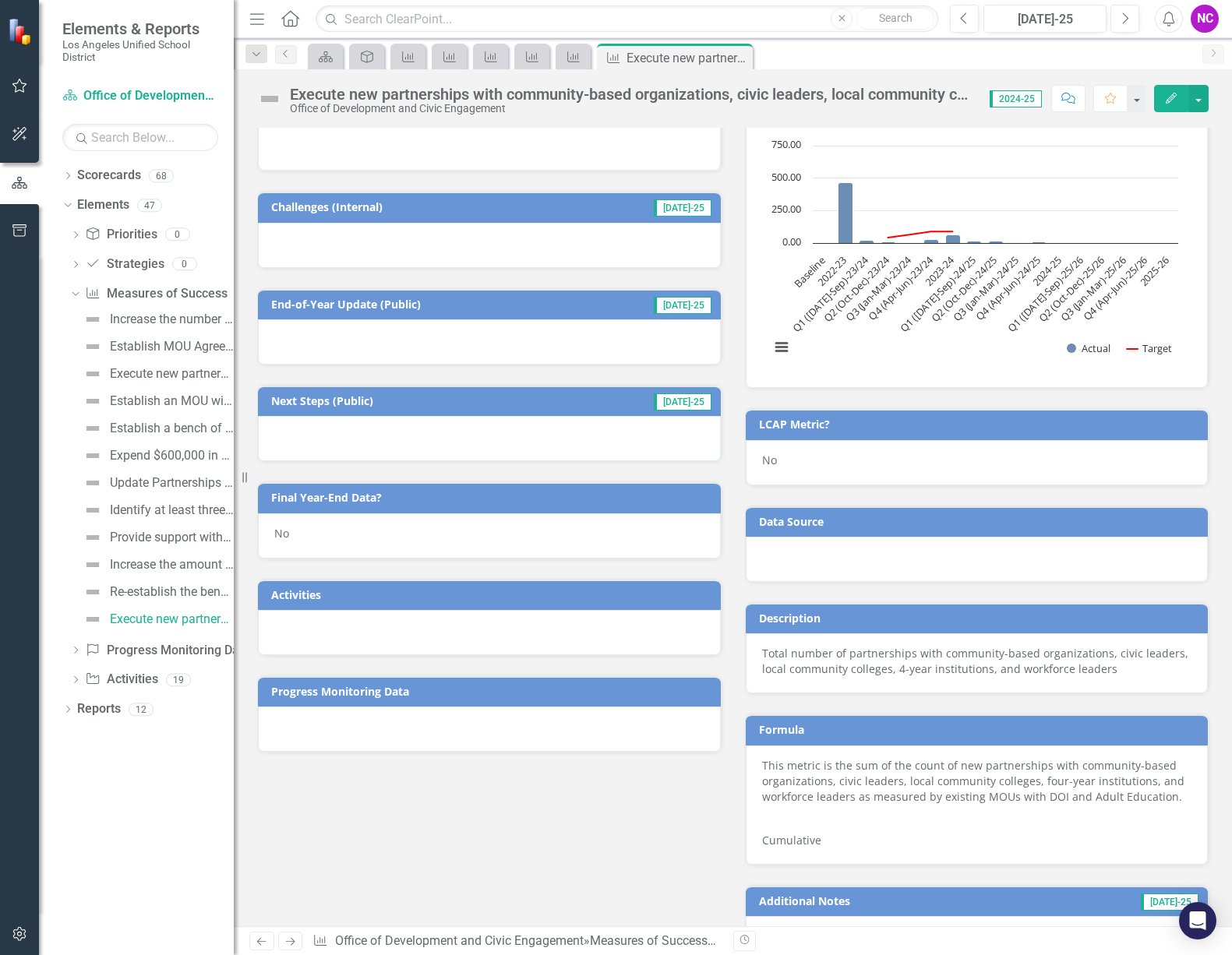
scroll to position [900, 0]
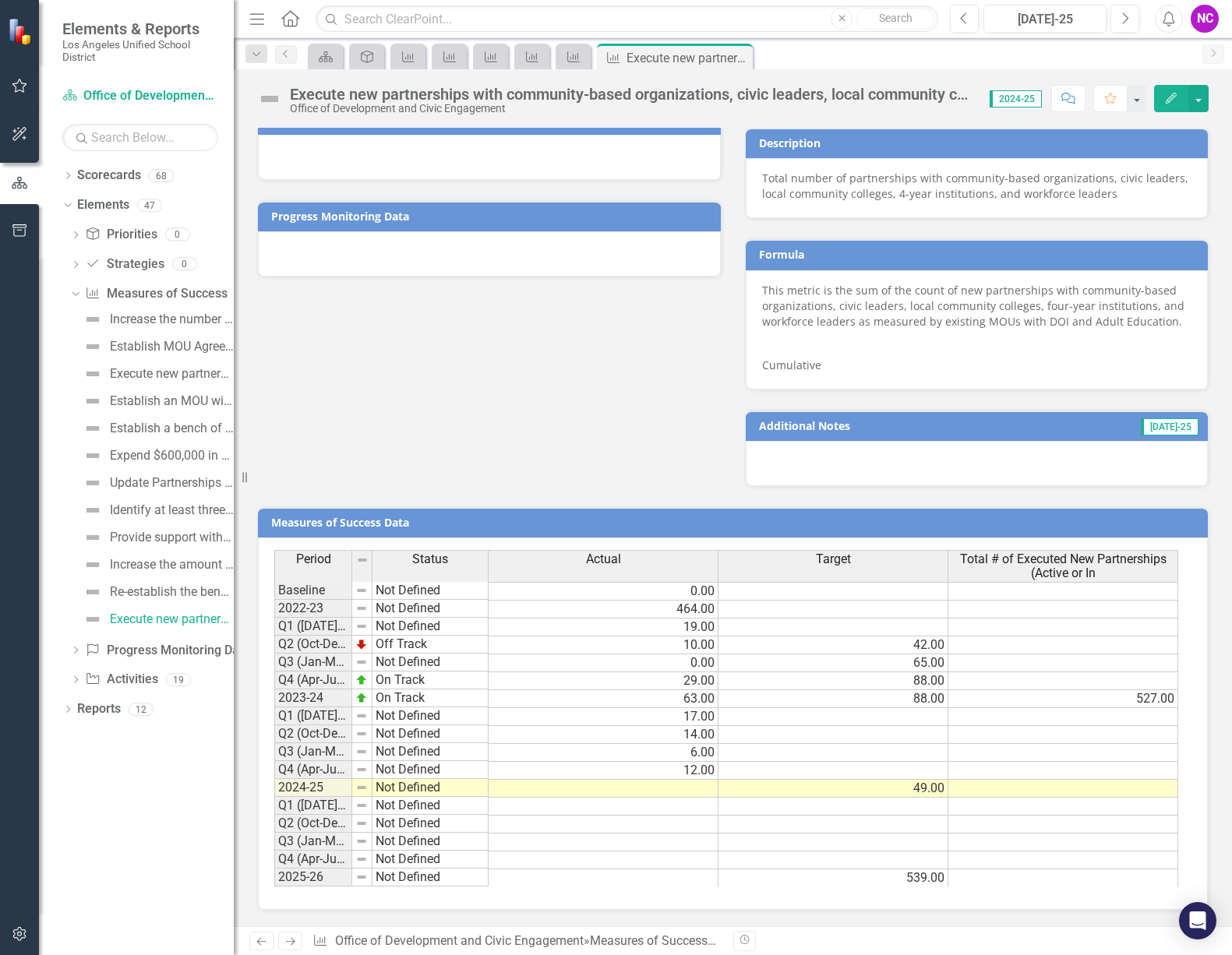
click at [699, 789] on td at bounding box center [604, 789] width 230 height 18
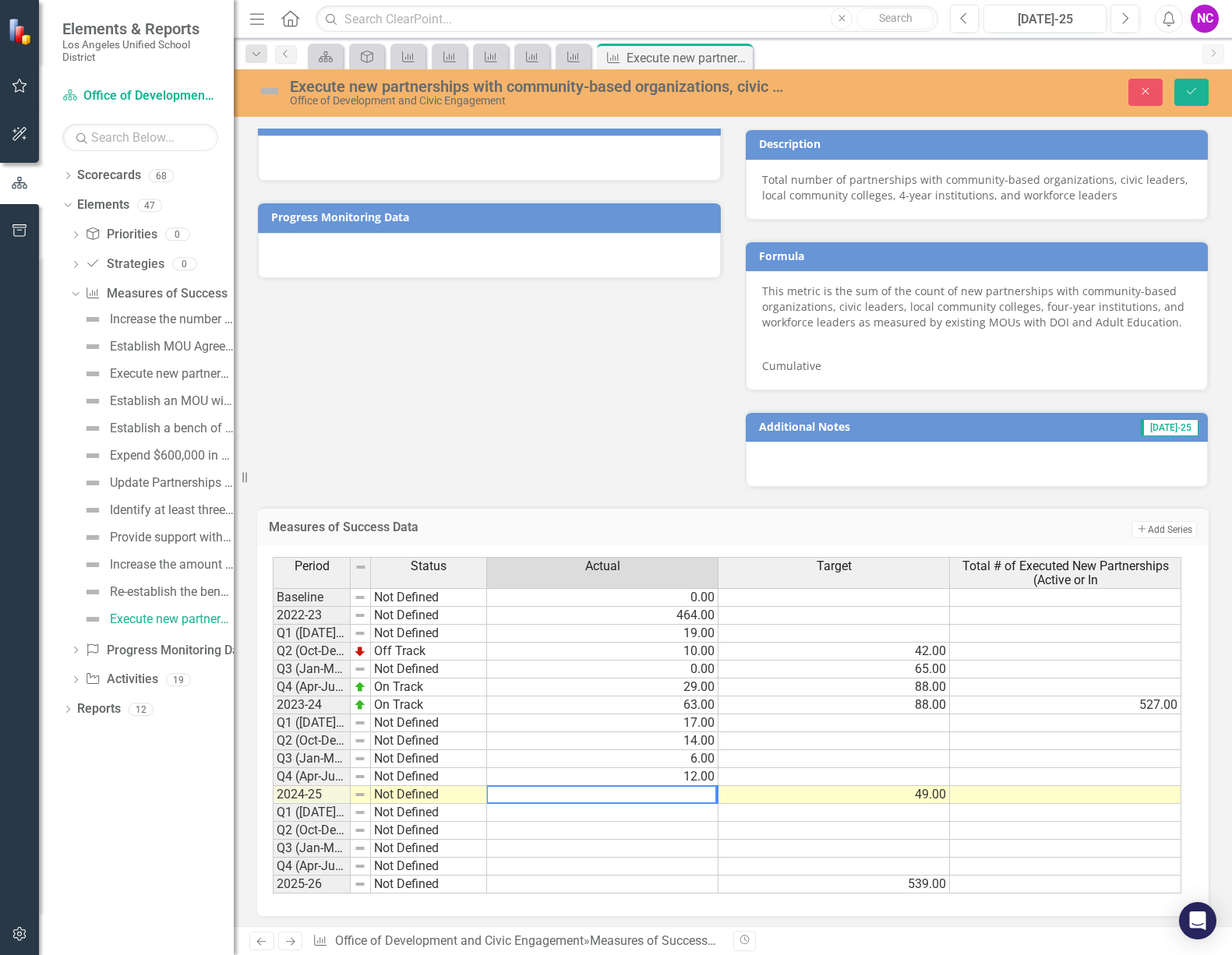
click at [681, 796] on textarea at bounding box center [601, 794] width 231 height 19
type textarea "49"
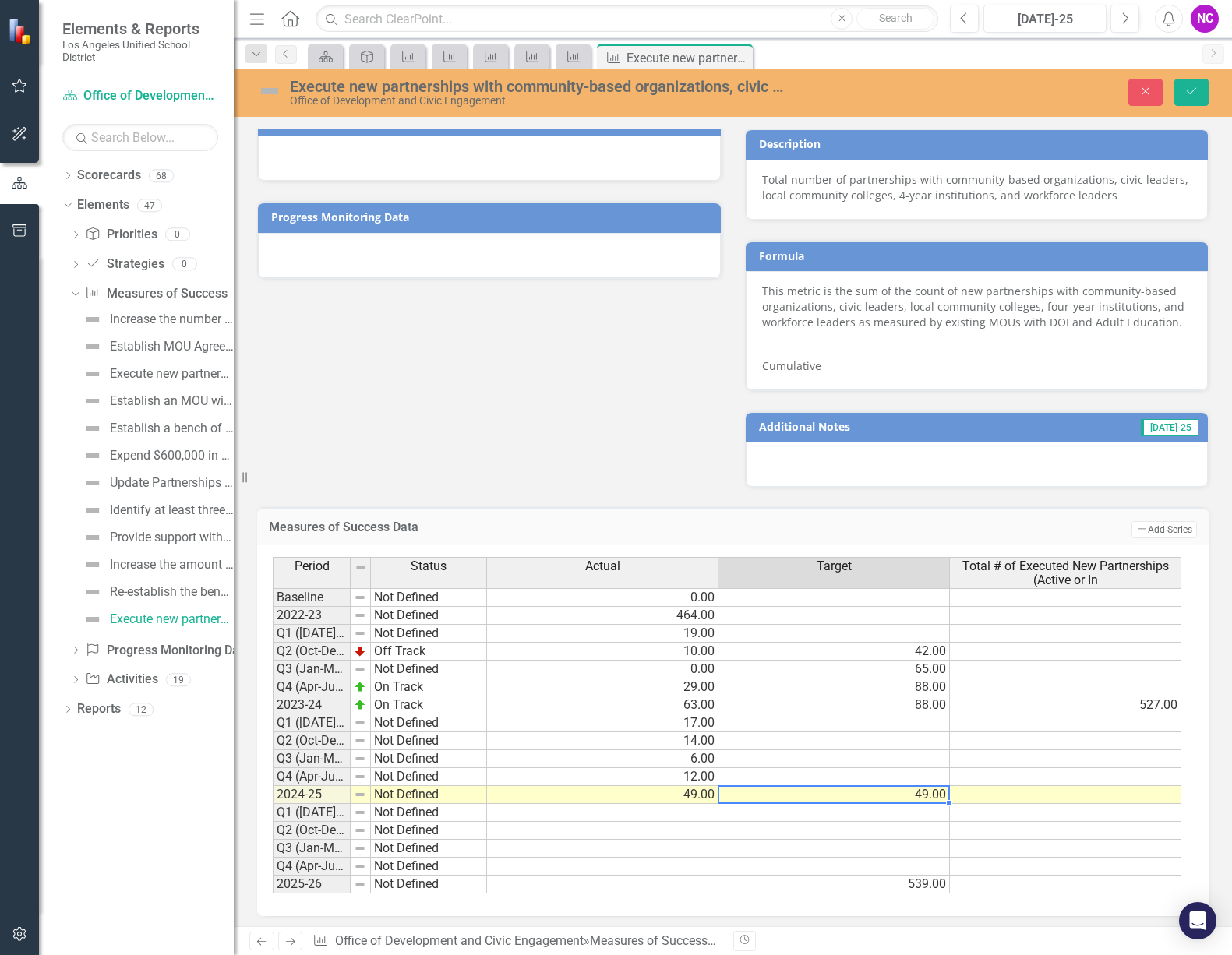
drag, startPoint x: 938, startPoint y: 792, endPoint x: 931, endPoint y: 801, distance: 11.4
click at [932, 800] on td "49.00" at bounding box center [834, 795] width 232 height 18
click at [925, 795] on td "49.00" at bounding box center [834, 795] width 232 height 18
drag, startPoint x: 736, startPoint y: 800, endPoint x: 721, endPoint y: 799, distance: 15.0
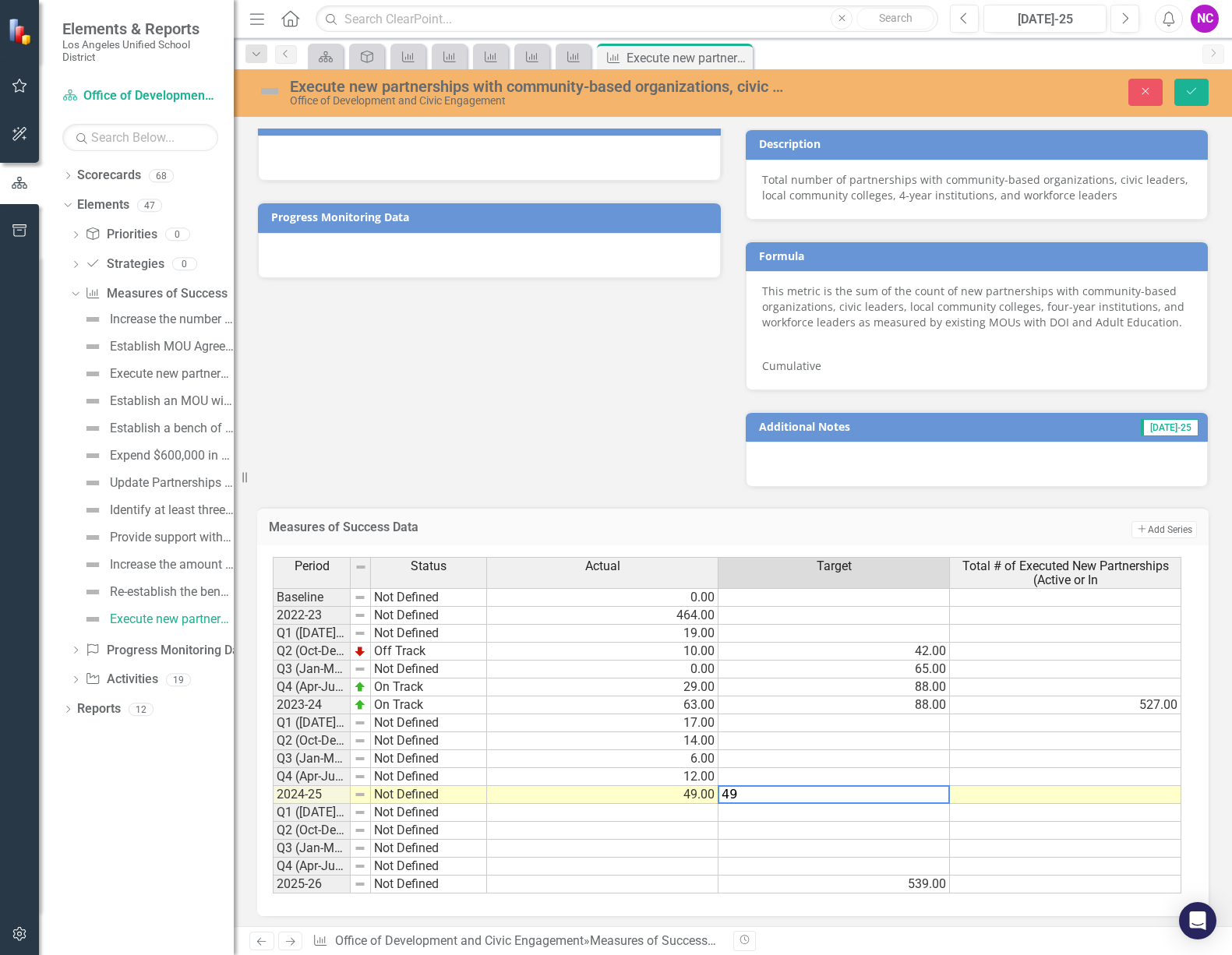
click at [721, 799] on textarea "49" at bounding box center [833, 794] width 233 height 19
type textarea "88"
click at [933, 701] on td "88.00" at bounding box center [834, 706] width 232 height 18
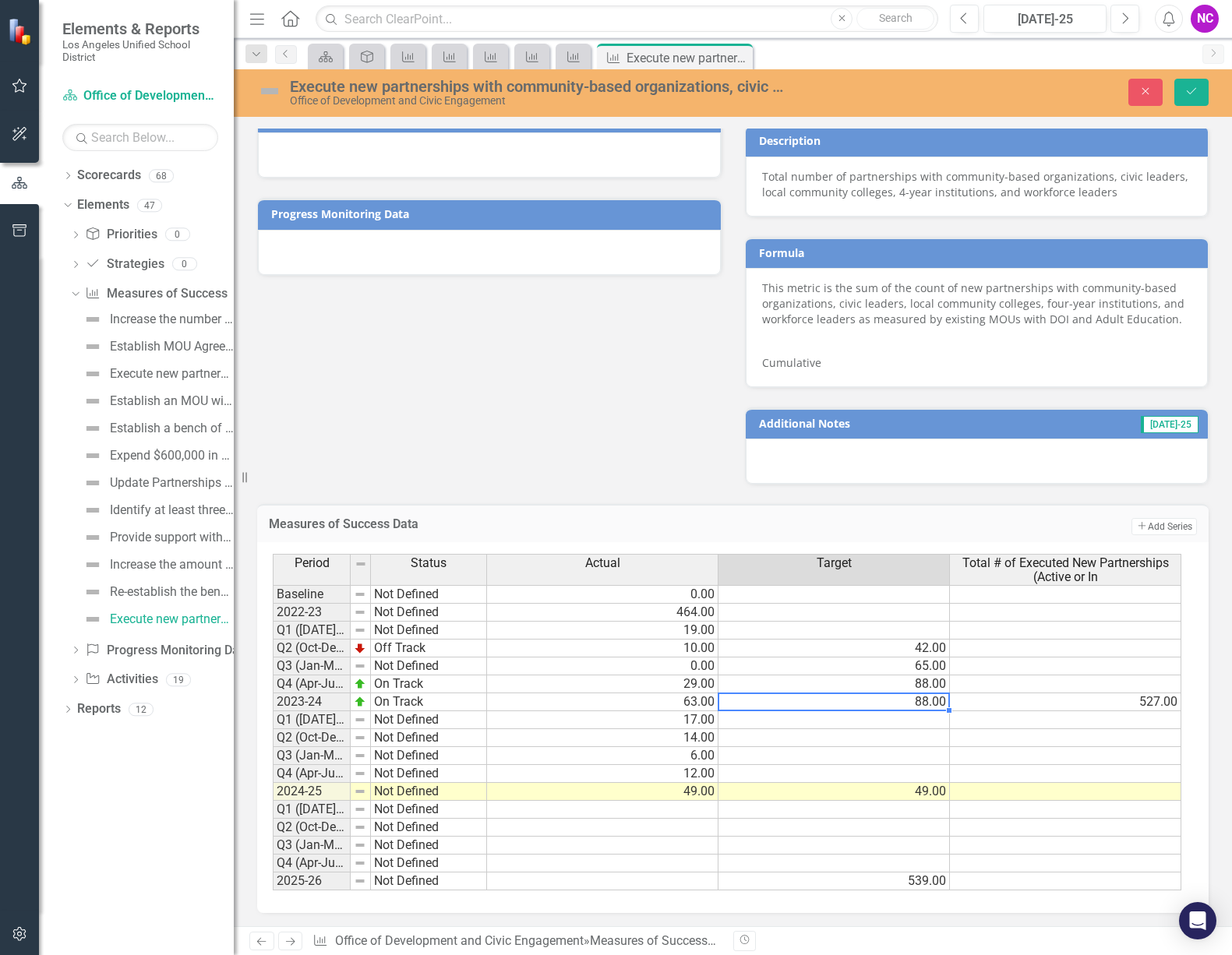
scroll to position [906, 0]
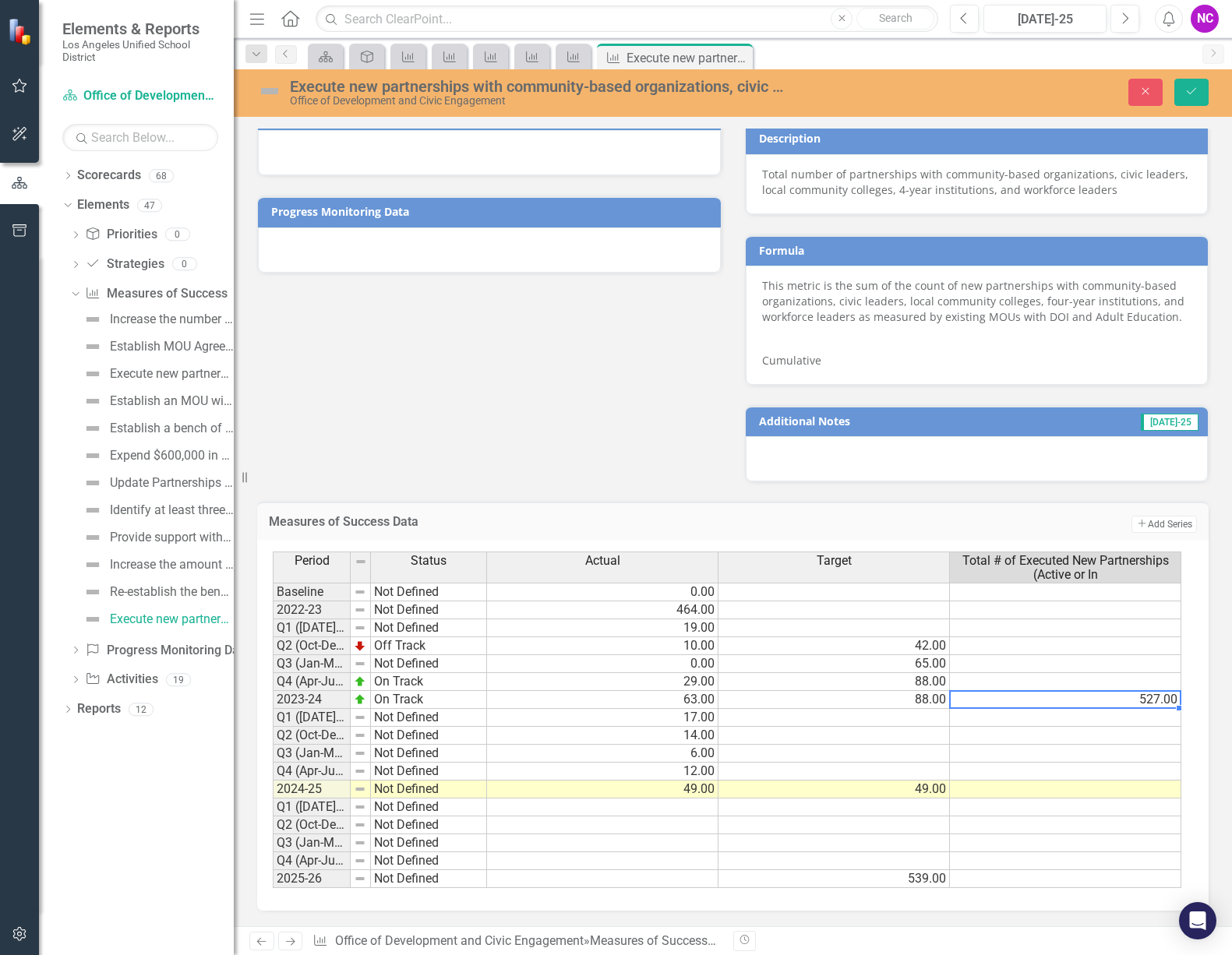
click at [1168, 702] on td "527.00" at bounding box center [1065, 701] width 232 height 18
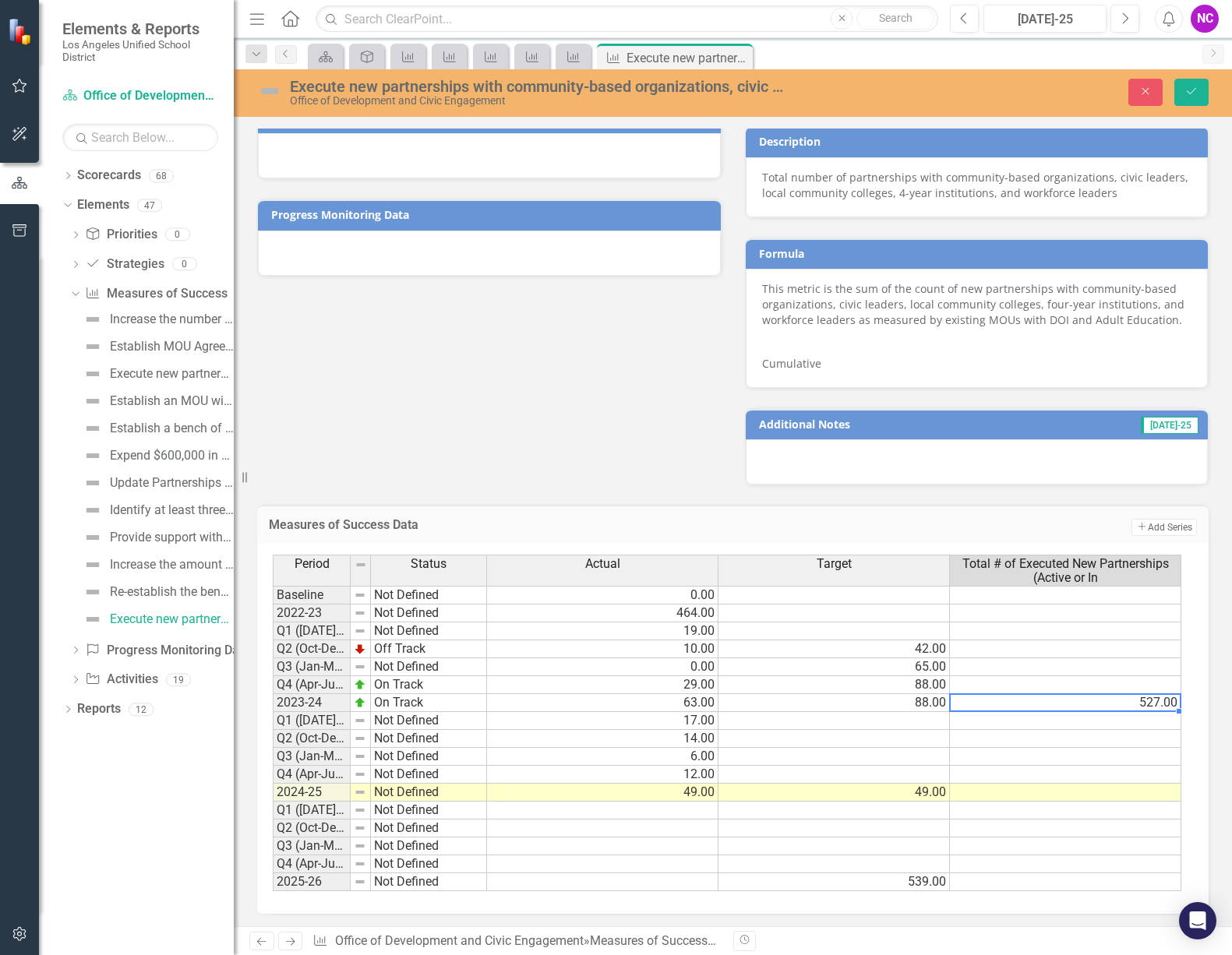
click at [1159, 794] on td at bounding box center [1065, 793] width 232 height 18
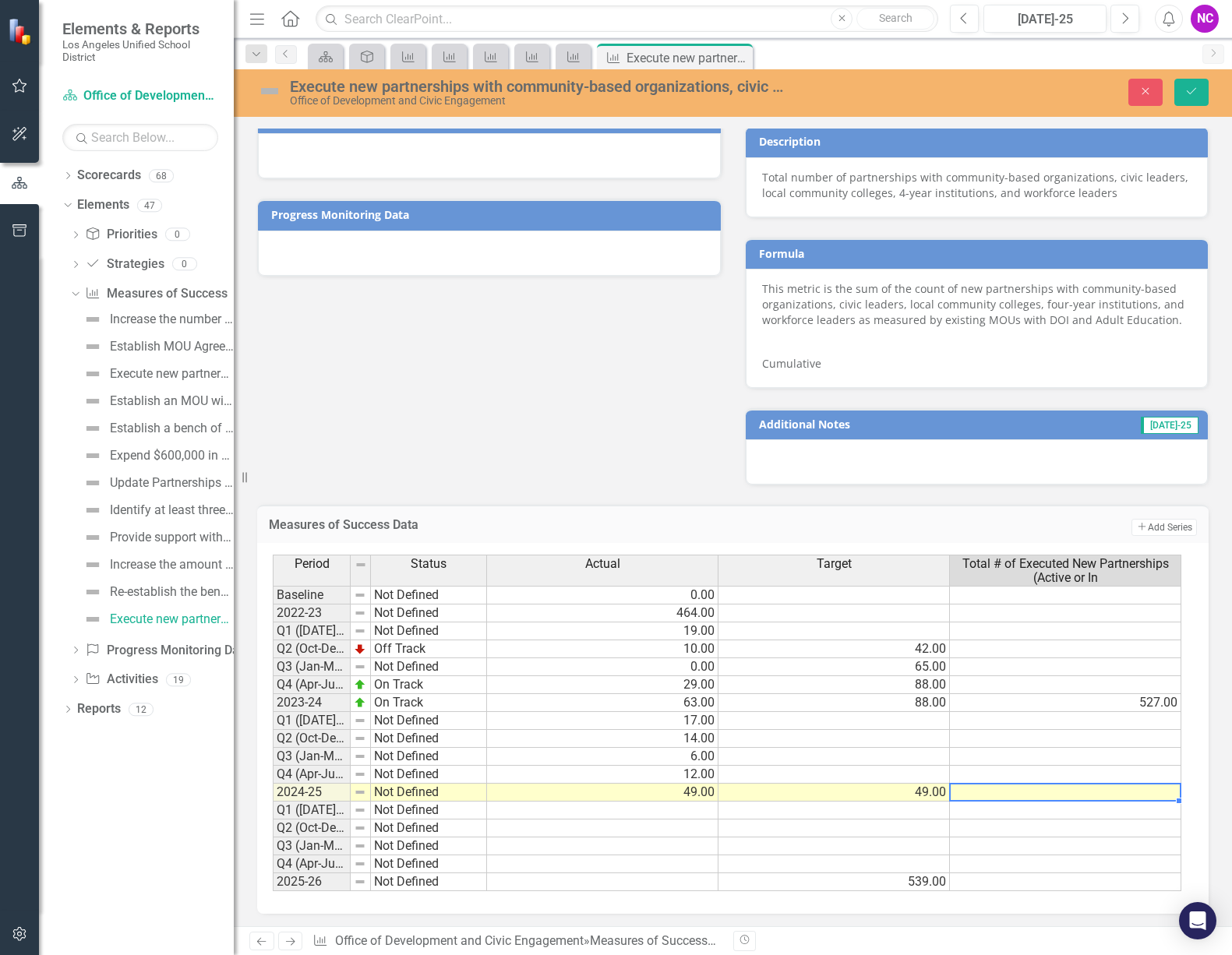
click at [1159, 794] on td at bounding box center [1065, 793] width 232 height 18
click at [1187, 87] on icon "Save" at bounding box center [1191, 91] width 14 height 11
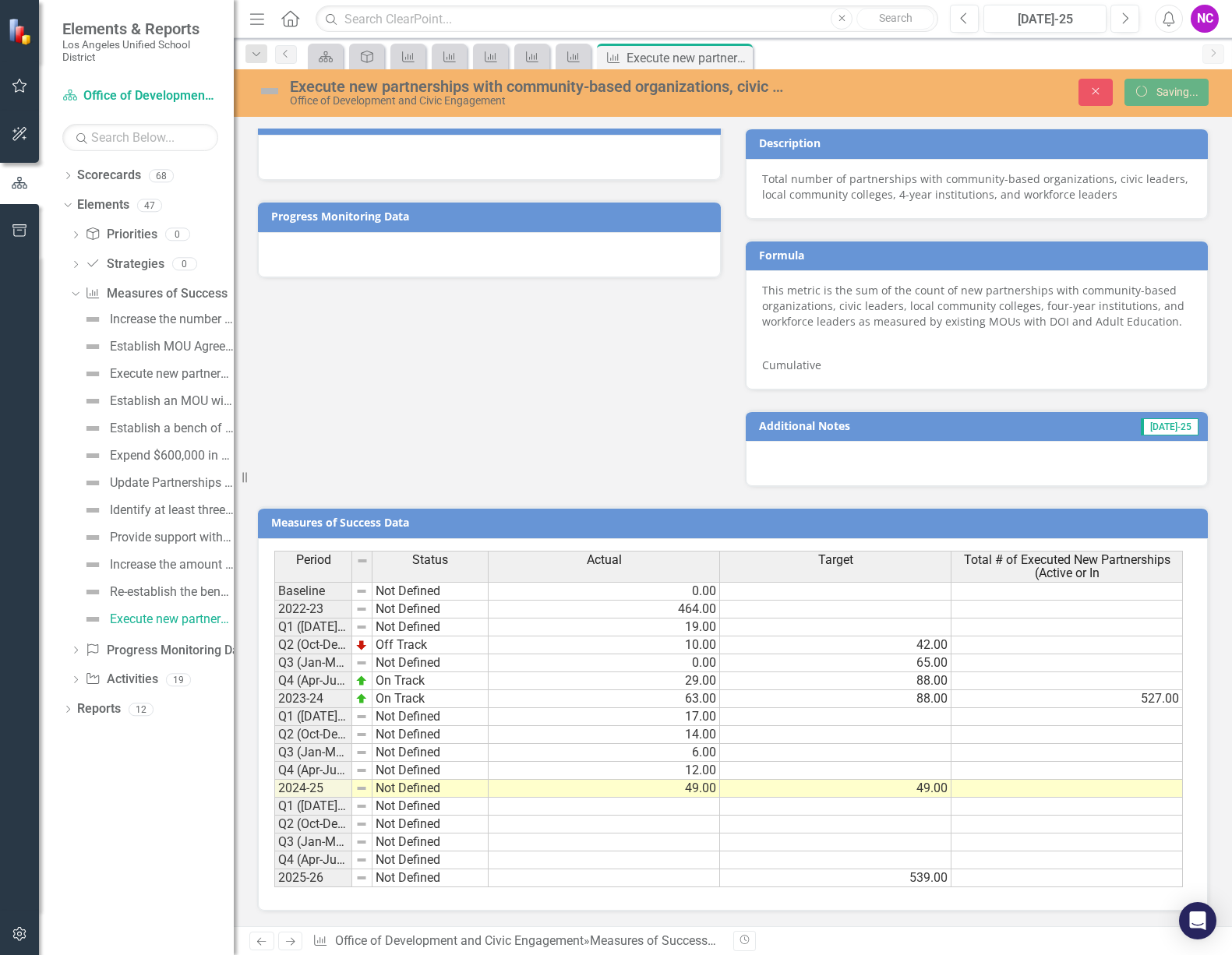
scroll to position [901, 0]
